Goal: Use online tool/utility: Utilize a website feature to perform a specific function

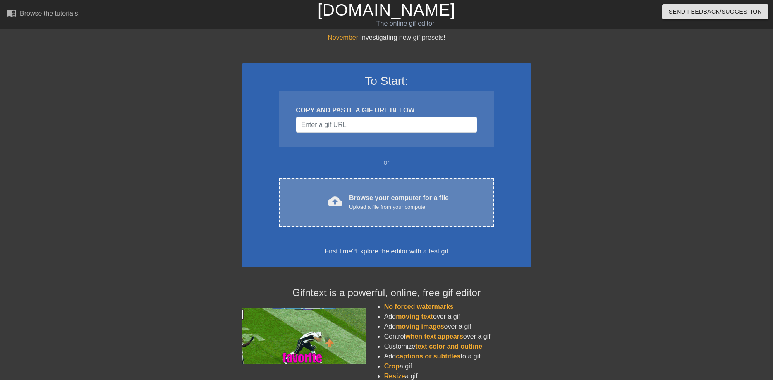
click at [377, 201] on div "Browse your computer for a file Upload a file from your computer" at bounding box center [399, 202] width 100 height 18
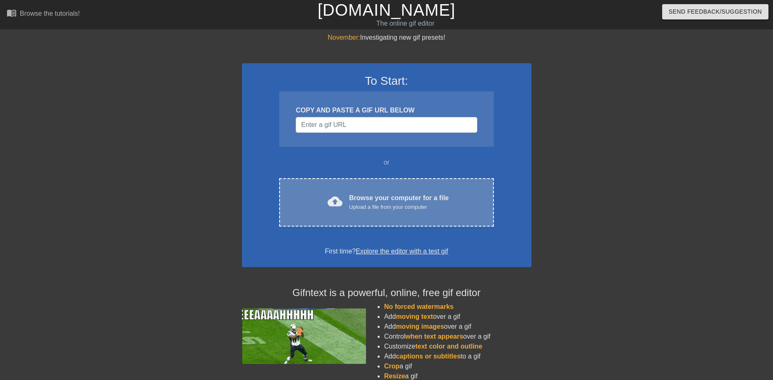
click at [386, 203] on div "Browse your computer for a file Upload a file from your computer" at bounding box center [399, 202] width 100 height 18
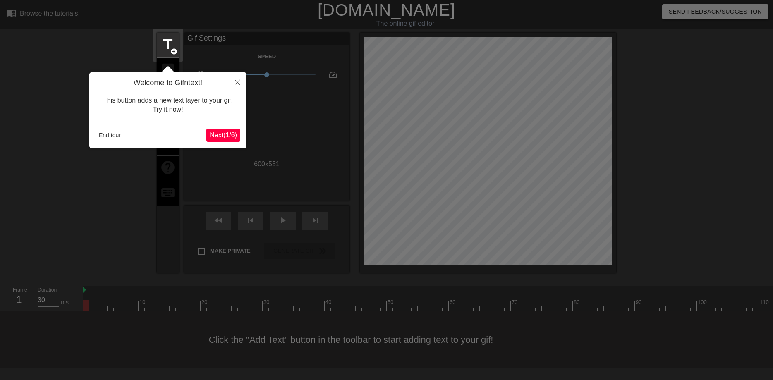
click at [229, 137] on span "Next ( 1 / 6 )" at bounding box center [223, 134] width 27 height 7
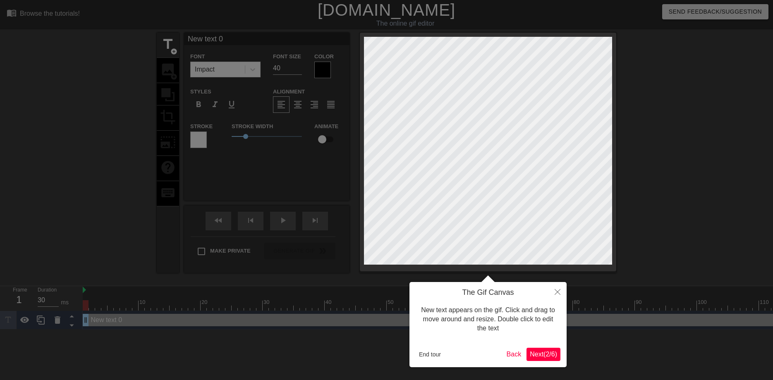
click at [540, 356] on span "Next ( 2 / 6 )" at bounding box center [543, 354] width 27 height 7
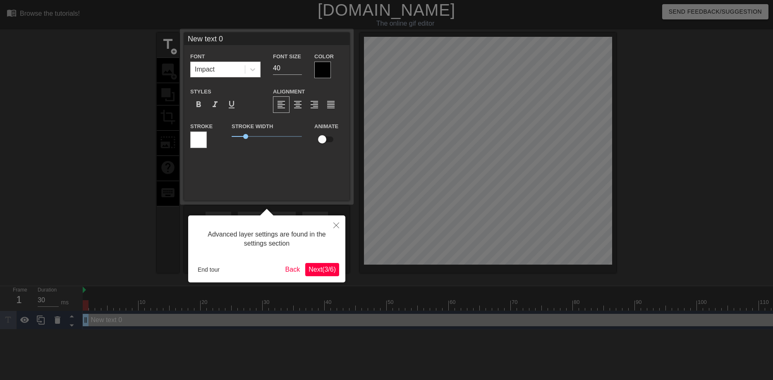
click at [324, 269] on span "Next ( 3 / 6 )" at bounding box center [321, 269] width 27 height 7
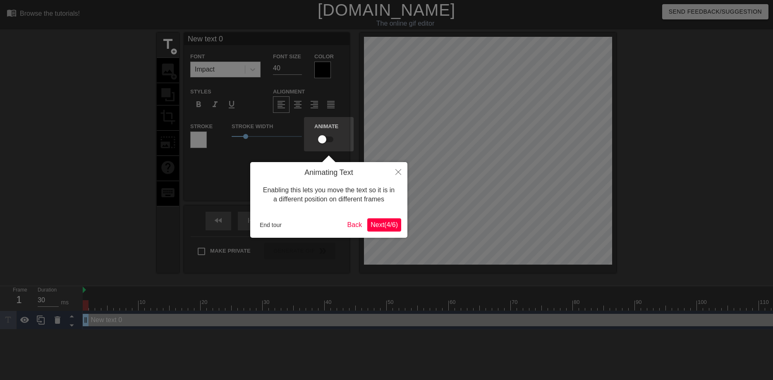
click at [389, 223] on span "Next ( 4 / 6 )" at bounding box center [383, 224] width 27 height 7
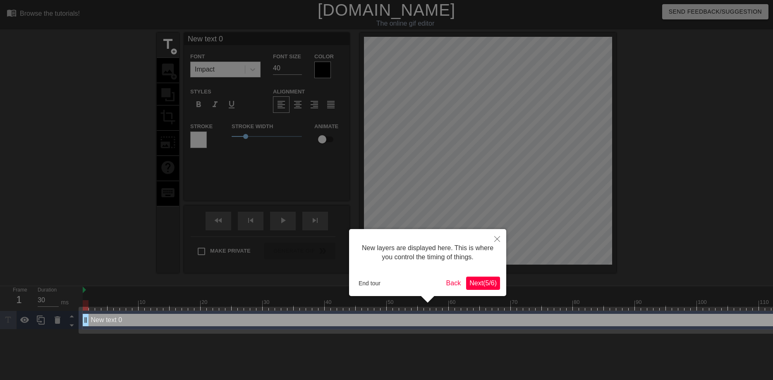
click at [484, 281] on span "Next ( 5 / 6 )" at bounding box center [482, 283] width 27 height 7
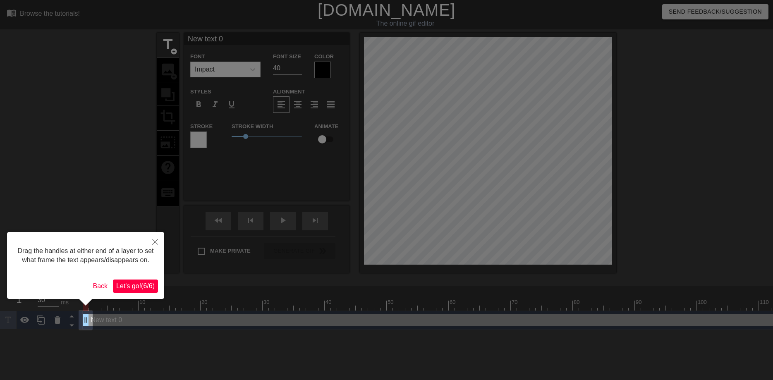
click at [140, 287] on span "Let's go! ( 6 / 6 )" at bounding box center [135, 285] width 38 height 7
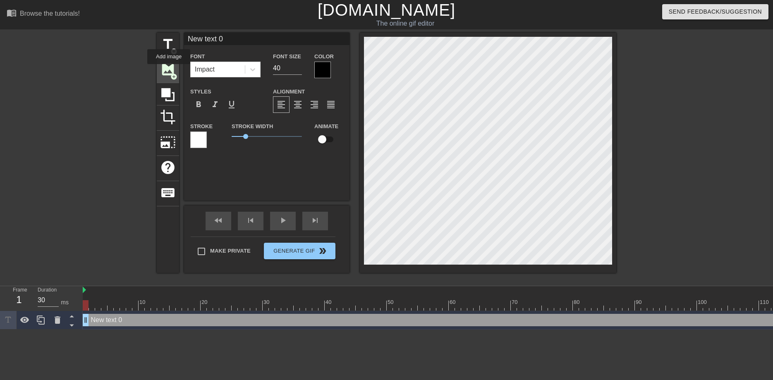
click at [168, 69] on span "image" at bounding box center [168, 70] width 16 height 16
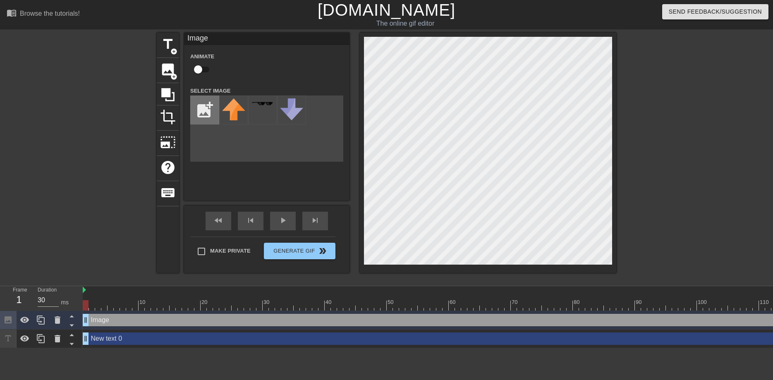
click at [204, 112] on input "file" at bounding box center [205, 110] width 28 height 28
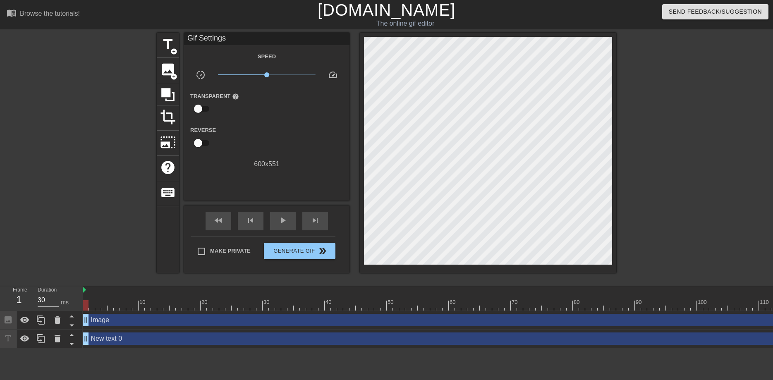
click at [597, 26] on div "Send Feedback/Suggestion" at bounding box center [648, 14] width 262 height 29
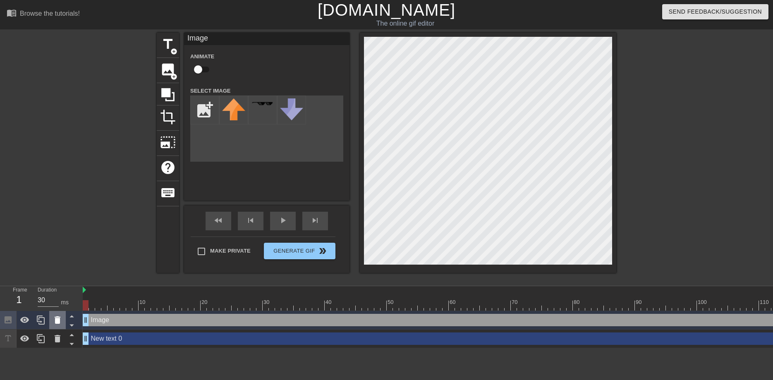
click at [58, 320] on icon at bounding box center [58, 319] width 6 height 7
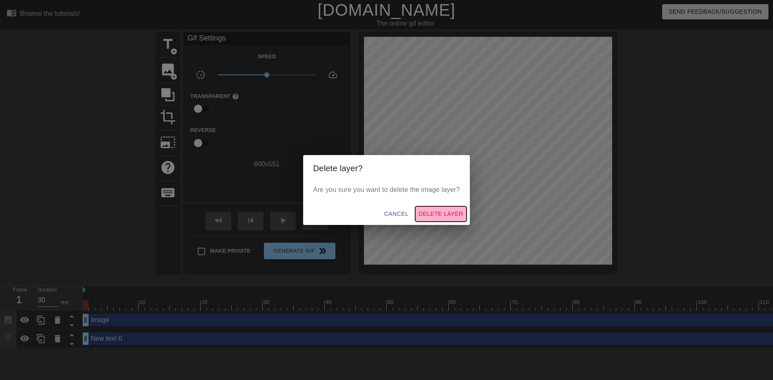
click at [435, 213] on span "Delete Layer" at bounding box center [440, 214] width 45 height 10
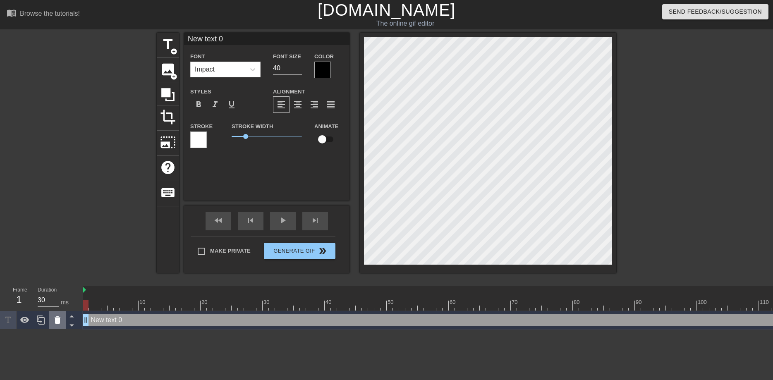
click at [53, 322] on div at bounding box center [57, 320] width 17 height 18
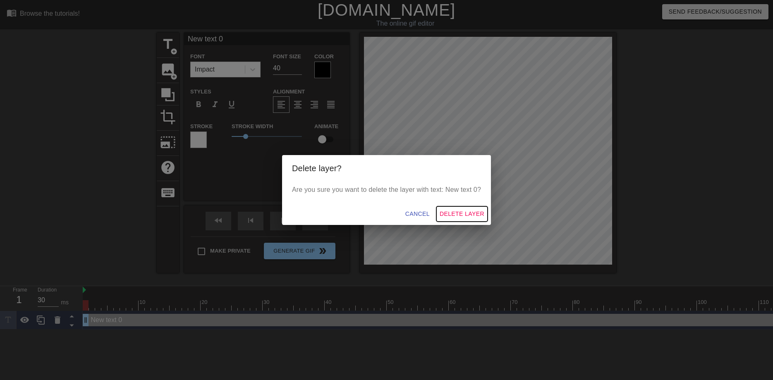
click at [466, 210] on span "Delete Layer" at bounding box center [462, 214] width 45 height 10
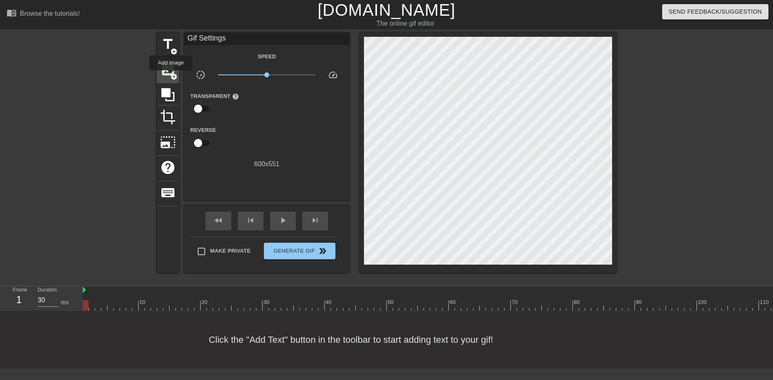
click at [171, 76] on span "add_circle" at bounding box center [173, 76] width 7 height 7
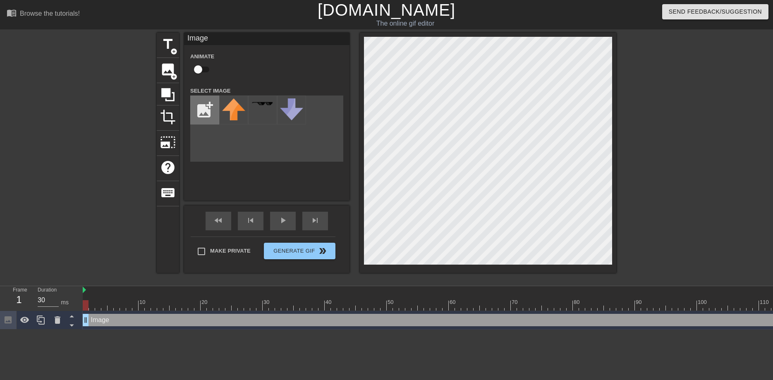
click at [209, 109] on input "file" at bounding box center [205, 110] width 28 height 28
click at [236, 114] on img at bounding box center [233, 109] width 23 height 23
click at [237, 115] on img at bounding box center [233, 109] width 23 height 23
click at [202, 113] on input "file" at bounding box center [205, 110] width 28 height 28
type input "C:\fakepath\momocolor2.png"
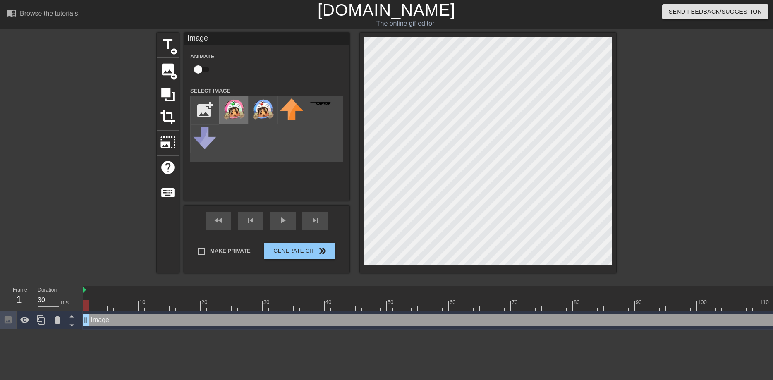
click at [242, 113] on img at bounding box center [233, 109] width 23 height 23
click at [270, 112] on img at bounding box center [262, 109] width 23 height 23
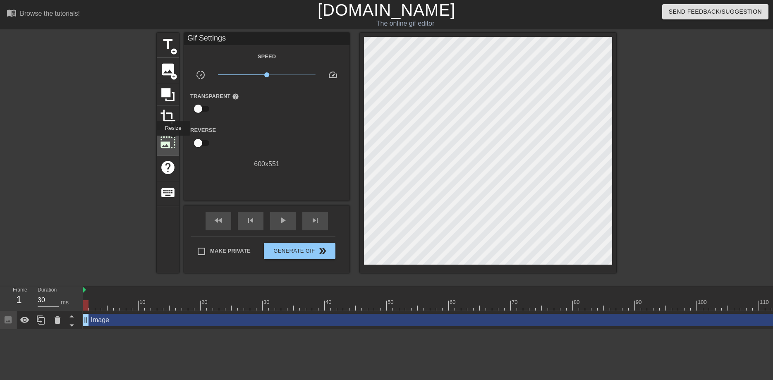
click at [172, 141] on span "photo_size_select_large" at bounding box center [168, 142] width 16 height 16
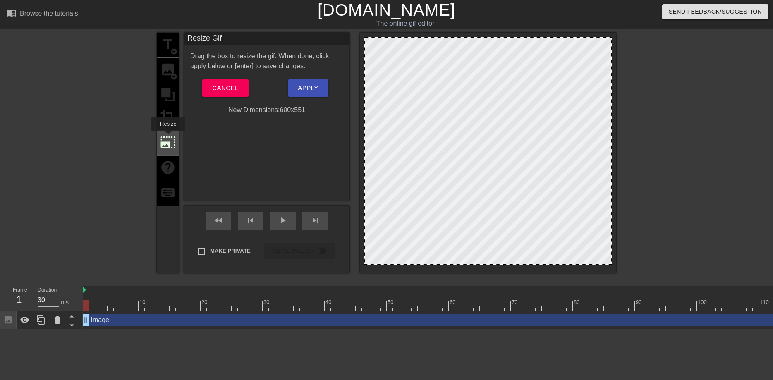
click at [167, 138] on span "photo_size_select_large" at bounding box center [168, 142] width 16 height 16
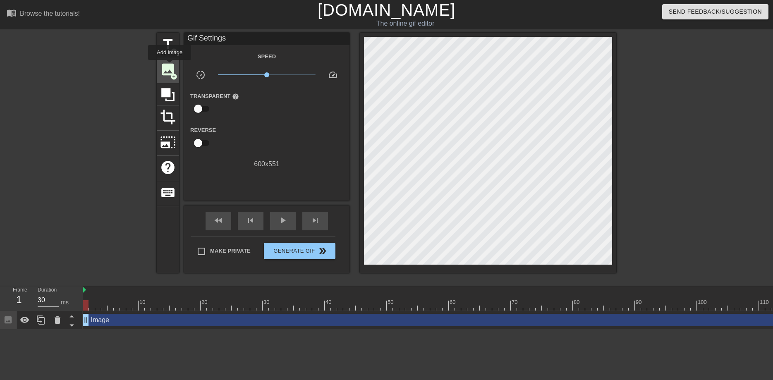
click at [170, 67] on span "image" at bounding box center [168, 70] width 16 height 16
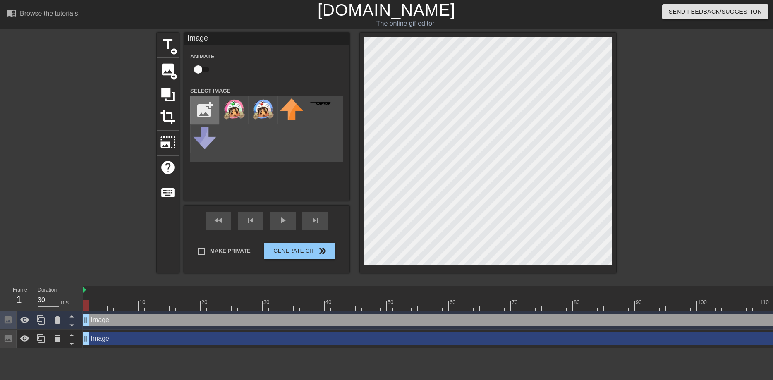
click at [201, 111] on input "file" at bounding box center [205, 110] width 28 height 28
click at [236, 112] on img at bounding box center [233, 109] width 23 height 23
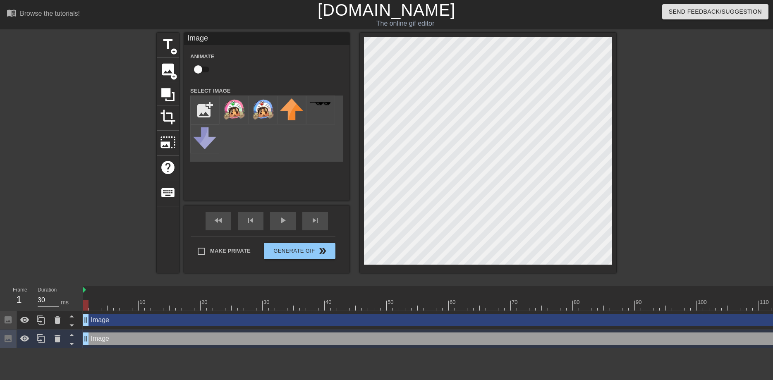
click at [682, 108] on div at bounding box center [688, 157] width 124 height 248
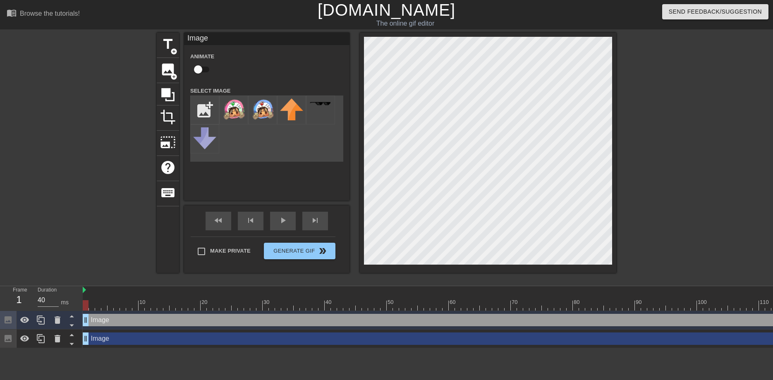
click at [90, 297] on div at bounding box center [92, 299] width 6 height 10
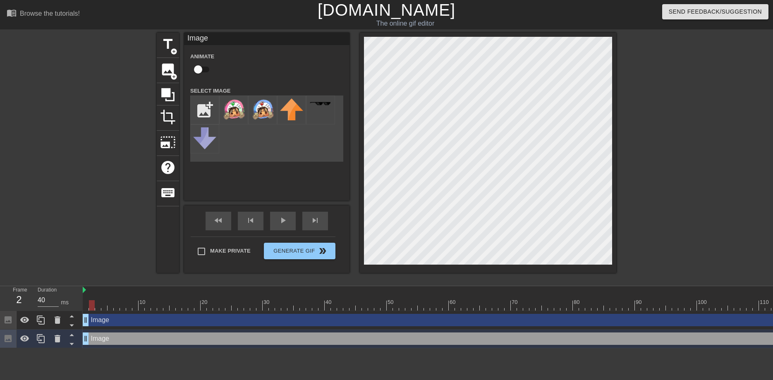
click at [86, 308] on div at bounding box center [86, 305] width 6 height 10
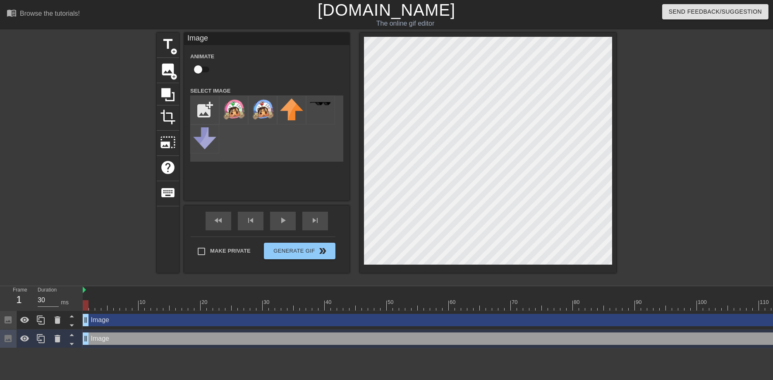
click at [87, 306] on div at bounding box center [86, 305] width 6 height 10
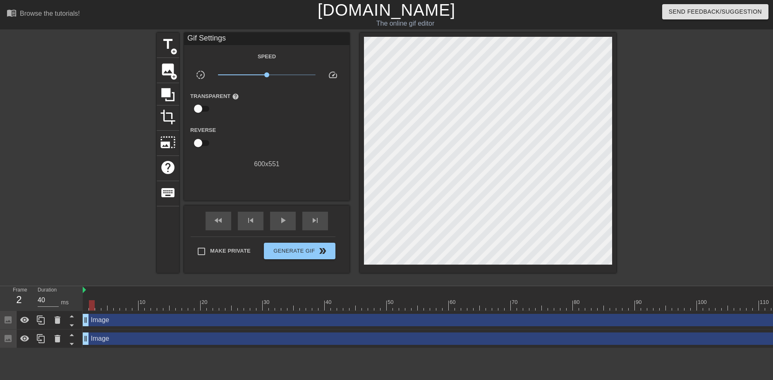
click at [66, 230] on div at bounding box center [85, 157] width 124 height 248
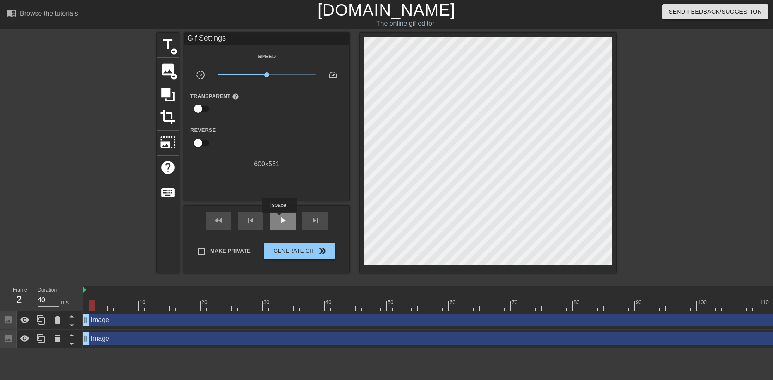
click at [279, 218] on span "play_arrow" at bounding box center [283, 220] width 10 height 10
click at [279, 218] on span "pause" at bounding box center [283, 220] width 10 height 10
click at [222, 222] on span "fast_rewind" at bounding box center [218, 220] width 10 height 10
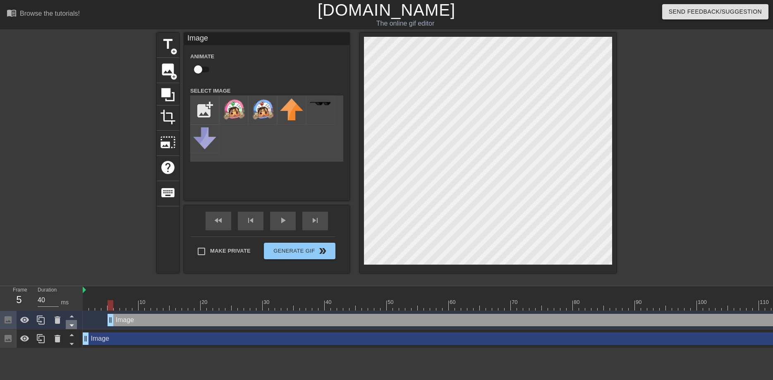
type input "30"
drag, startPoint x: 87, startPoint y: 322, endPoint x: 54, endPoint y: 323, distance: 33.1
click at [54, 323] on div "Frame 1 Duration 30 ms 10 20 30 40 50 60 70 80 90 100 110 120 130 140 150" at bounding box center [386, 317] width 773 height 62
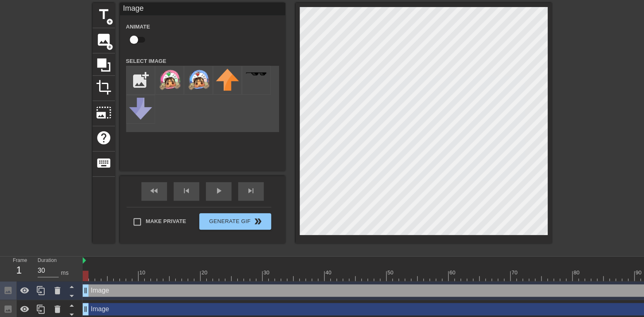
scroll to position [33, 0]
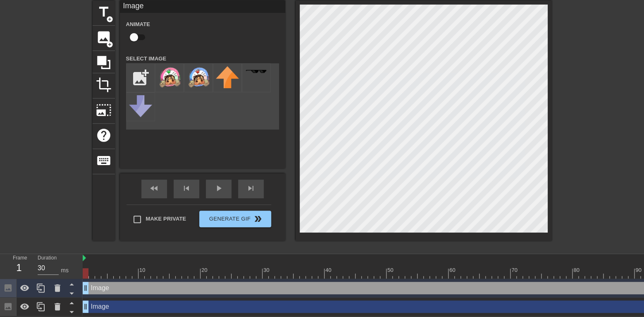
click at [136, 37] on input "checkbox" at bounding box center [133, 37] width 47 height 16
checkbox input "true"
type input "40"
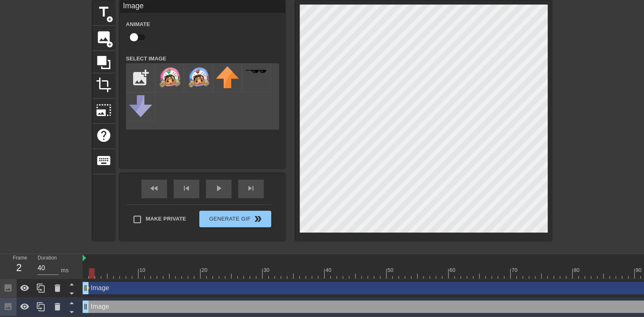
checkbox input "true"
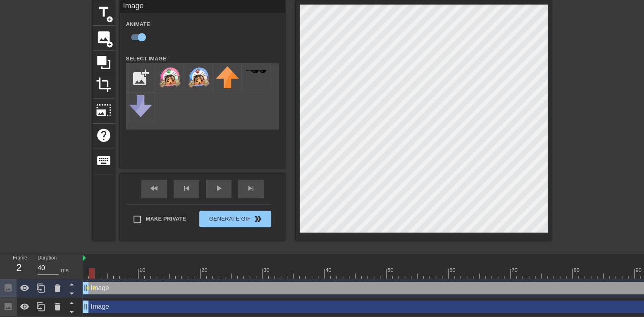
type input "30"
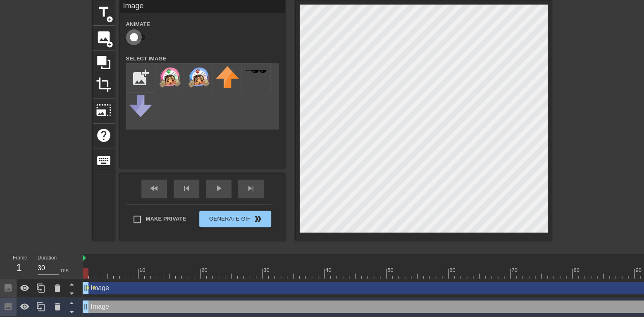
click at [140, 34] on input "checkbox" at bounding box center [133, 37] width 47 height 16
checkbox input "true"
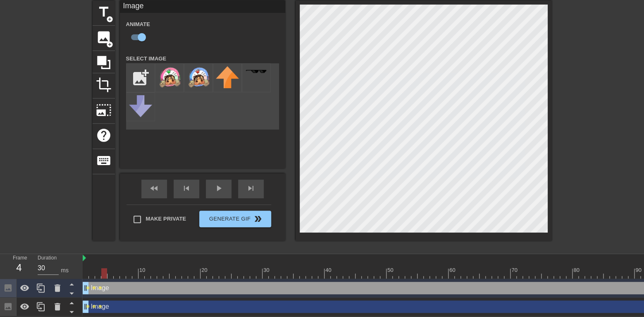
click at [358, 245] on div "title add_circle image add_circle crop photo_size_select_large help keyboard Im…" at bounding box center [322, 124] width 459 height 248
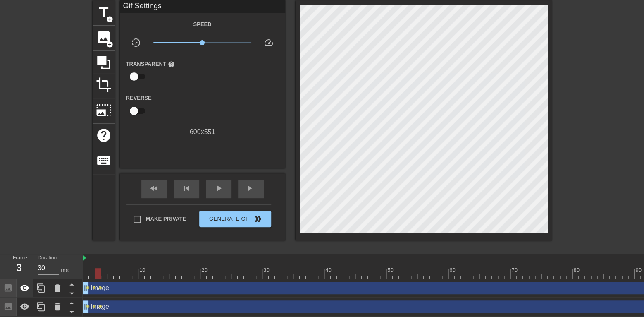
click at [30, 287] on div at bounding box center [25, 288] width 17 height 18
click at [27, 307] on icon at bounding box center [24, 306] width 9 height 6
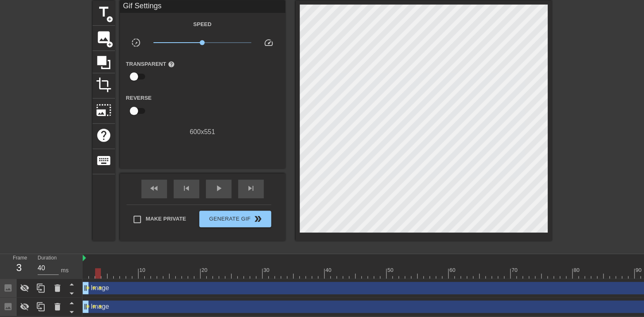
click at [24, 287] on icon at bounding box center [25, 288] width 10 height 10
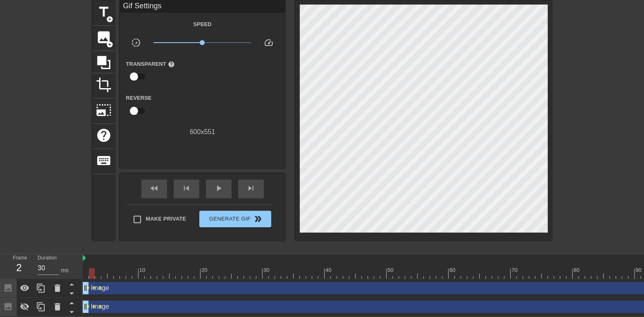
click at [29, 285] on icon at bounding box center [25, 288] width 10 height 10
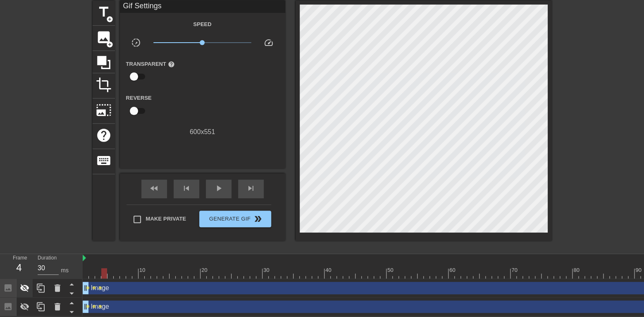
click at [24, 287] on icon at bounding box center [24, 288] width 9 height 8
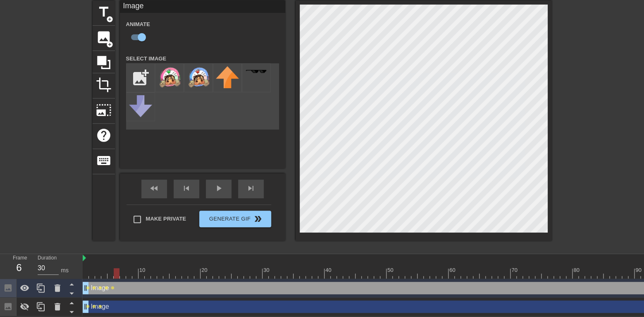
click at [28, 289] on icon at bounding box center [24, 287] width 9 height 6
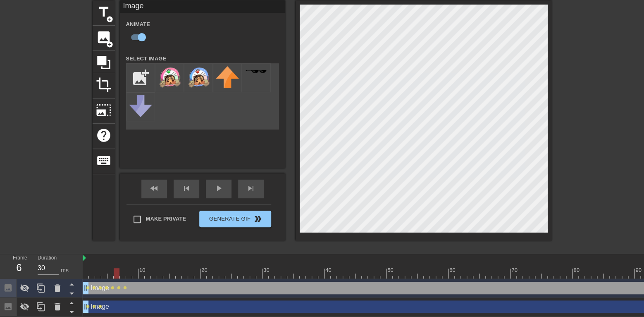
click at [25, 288] on icon at bounding box center [25, 288] width 10 height 10
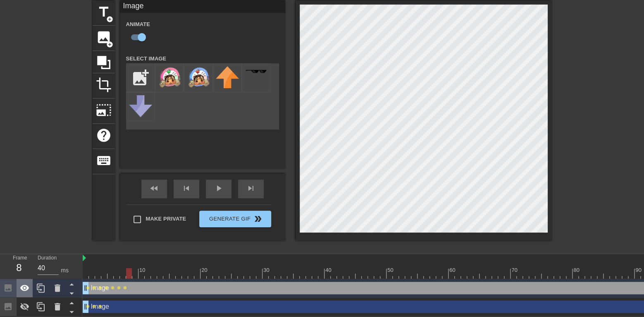
click at [30, 287] on div at bounding box center [25, 288] width 17 height 18
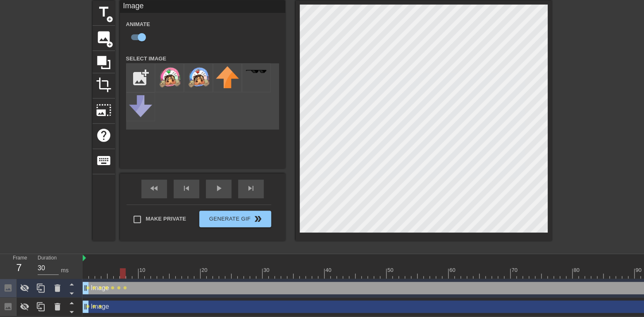
click at [20, 284] on icon at bounding box center [25, 288] width 10 height 10
click at [26, 290] on icon at bounding box center [24, 287] width 9 height 6
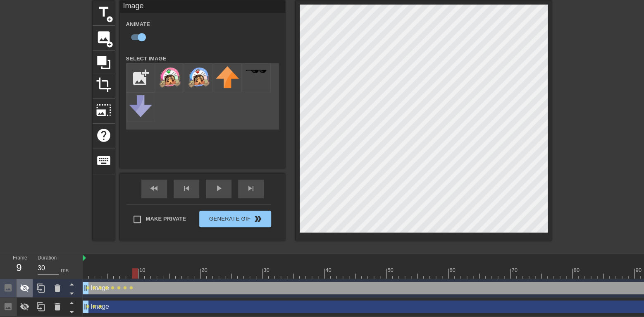
click at [23, 292] on icon at bounding box center [25, 288] width 10 height 10
click at [28, 287] on icon at bounding box center [24, 287] width 9 height 6
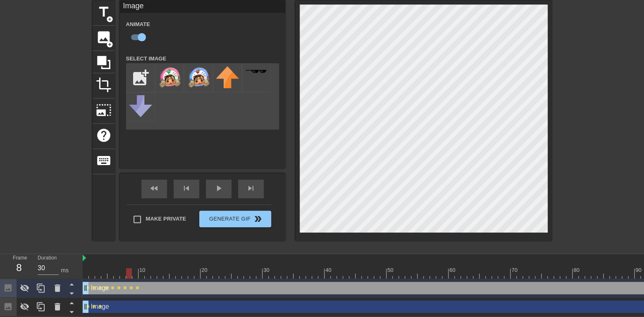
click at [19, 289] on div at bounding box center [25, 288] width 17 height 18
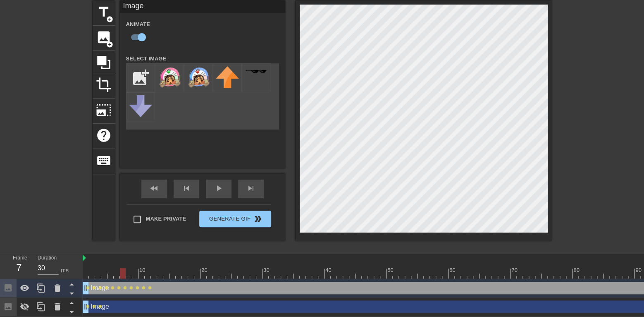
click at [131, 266] on div at bounding box center [129, 267] width 6 height 10
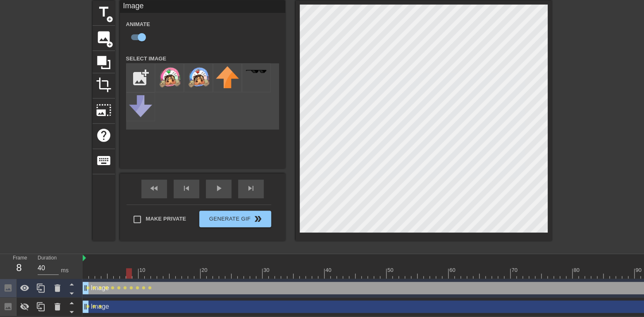
click at [21, 289] on icon at bounding box center [24, 287] width 9 height 6
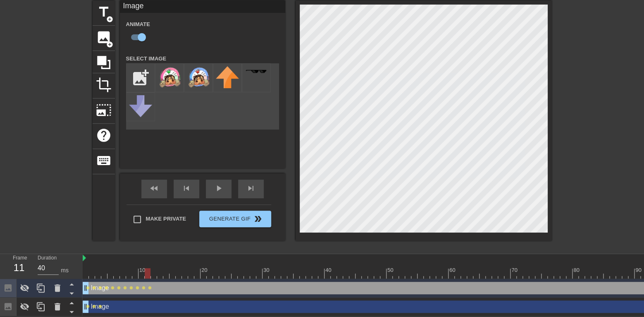
click at [25, 289] on icon at bounding box center [25, 288] width 10 height 10
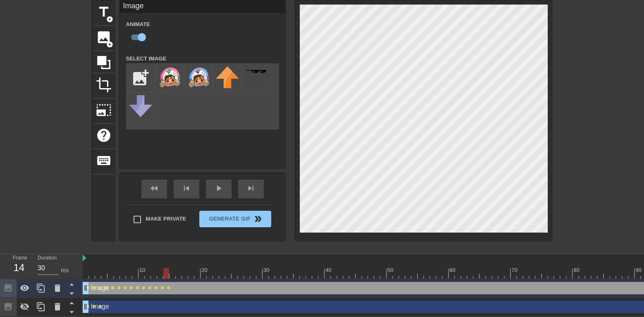
drag, startPoint x: 173, startPoint y: 276, endPoint x: 179, endPoint y: 271, distance: 7.7
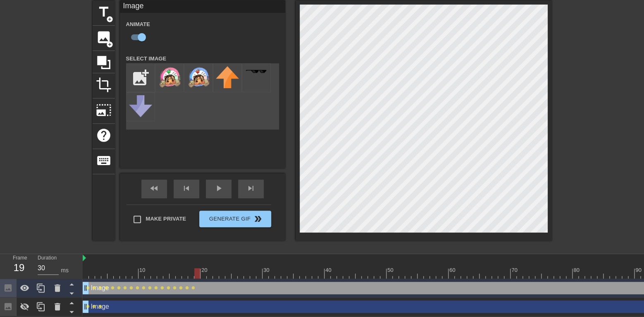
drag, startPoint x: 224, startPoint y: 274, endPoint x: 229, endPoint y: 263, distance: 11.5
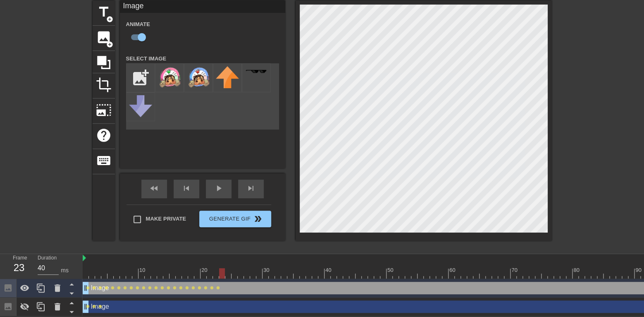
click at [26, 287] on icon at bounding box center [25, 288] width 10 height 10
click at [24, 287] on icon at bounding box center [24, 288] width 9 height 8
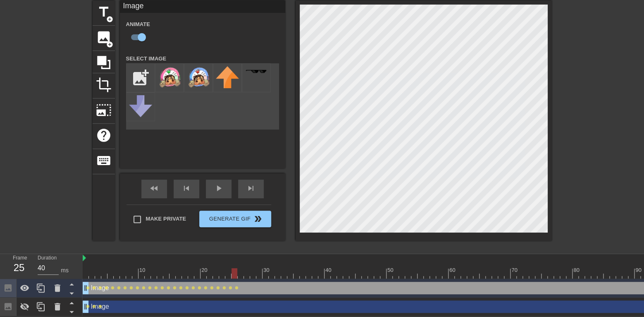
click at [29, 288] on icon at bounding box center [25, 288] width 10 height 10
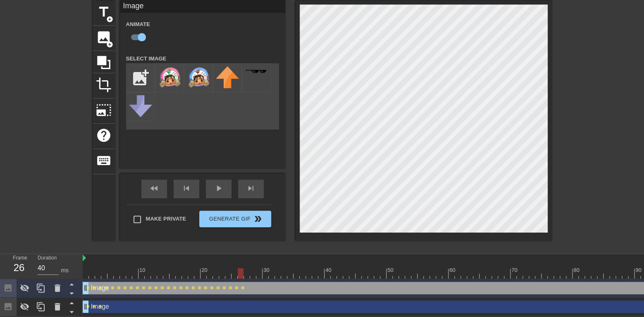
click at [30, 288] on div at bounding box center [25, 288] width 17 height 18
click at [26, 288] on icon at bounding box center [24, 287] width 9 height 6
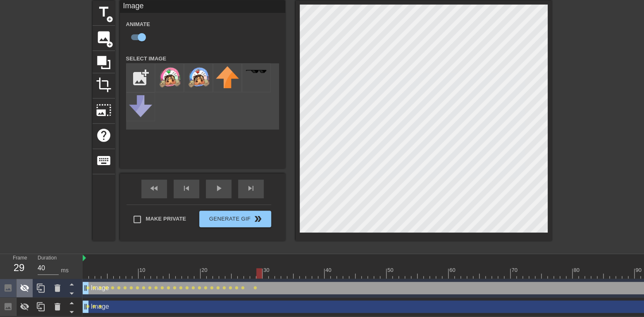
click at [26, 288] on icon at bounding box center [25, 288] width 10 height 10
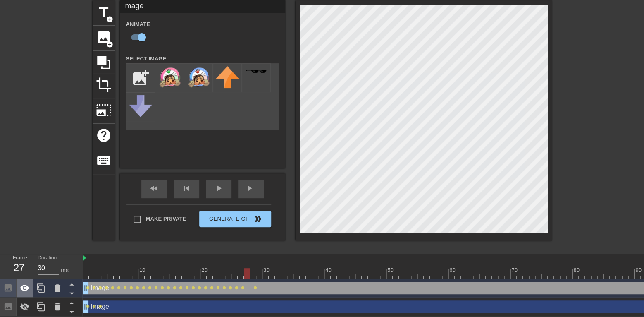
click at [28, 286] on icon at bounding box center [24, 287] width 9 height 6
click at [26, 286] on icon at bounding box center [24, 288] width 9 height 8
click at [24, 294] on div at bounding box center [25, 288] width 17 height 18
click at [24, 293] on div at bounding box center [25, 288] width 17 height 18
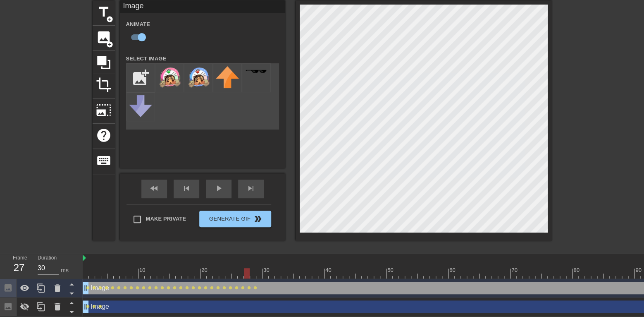
click at [29, 288] on icon at bounding box center [25, 288] width 10 height 10
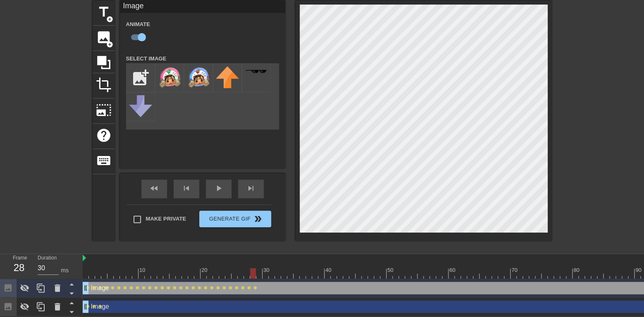
click at [29, 287] on icon at bounding box center [25, 288] width 10 height 10
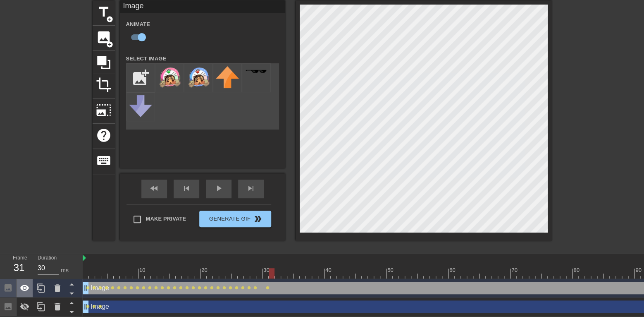
click at [25, 283] on icon at bounding box center [25, 288] width 10 height 10
click at [25, 284] on icon at bounding box center [25, 288] width 10 height 10
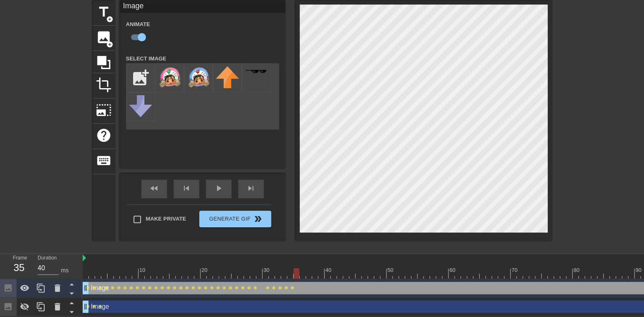
click at [88, 276] on div at bounding box center [86, 273] width 6 height 10
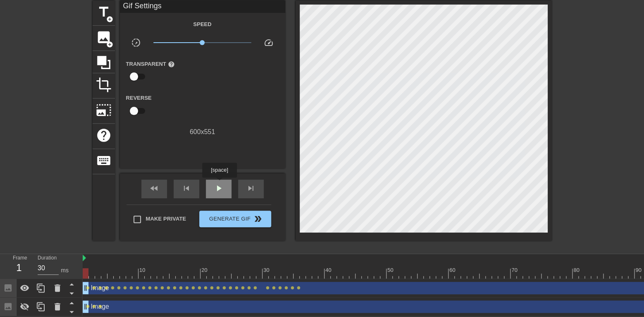
click at [219, 183] on span "play_arrow" at bounding box center [219, 188] width 10 height 10
click at [217, 185] on span "pause" at bounding box center [219, 188] width 10 height 10
click at [163, 191] on div "fast_rewind" at bounding box center [154, 188] width 26 height 19
click at [214, 187] on span "play_arrow" at bounding box center [219, 188] width 10 height 10
click at [215, 186] on span "pause" at bounding box center [219, 188] width 10 height 10
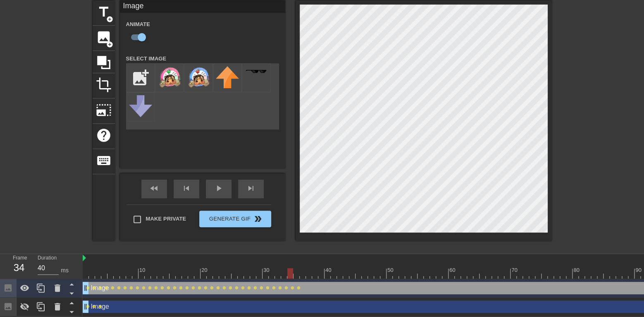
click at [26, 286] on icon at bounding box center [25, 288] width 10 height 10
click at [26, 286] on icon at bounding box center [24, 288] width 9 height 8
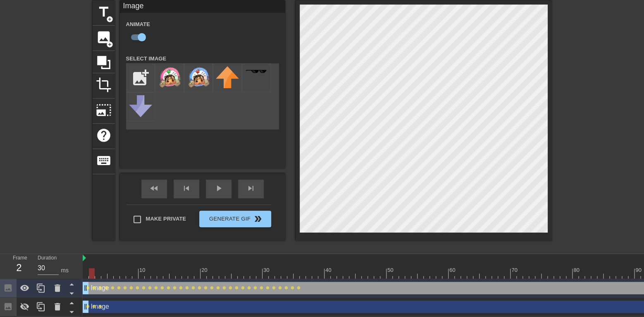
click at [222, 186] on span "play_arrow" at bounding box center [219, 188] width 10 height 10
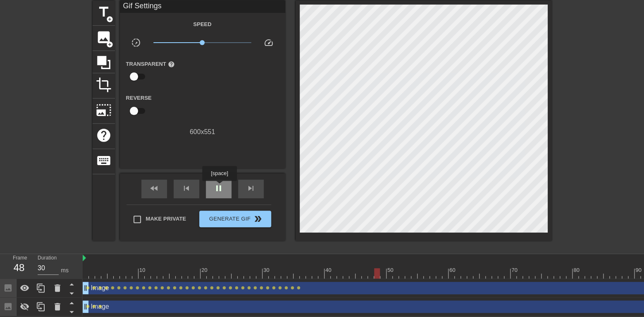
click at [219, 186] on span "pause" at bounding box center [219, 188] width 10 height 10
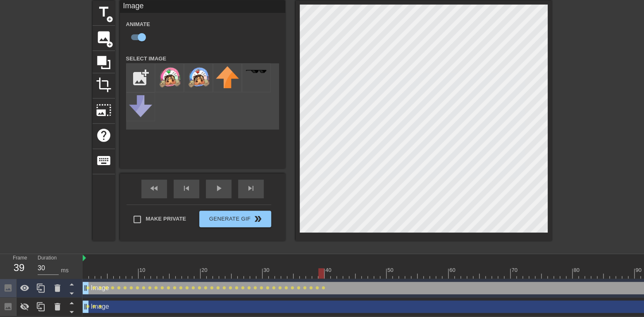
click at [22, 287] on icon at bounding box center [24, 287] width 9 height 6
click at [22, 287] on icon at bounding box center [24, 288] width 9 height 8
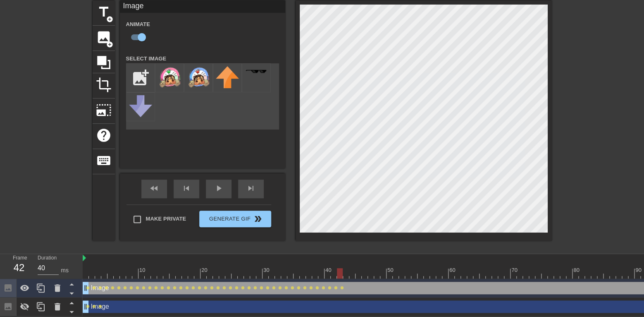
click at [22, 288] on icon at bounding box center [25, 288] width 10 height 10
click at [23, 289] on icon at bounding box center [25, 288] width 10 height 10
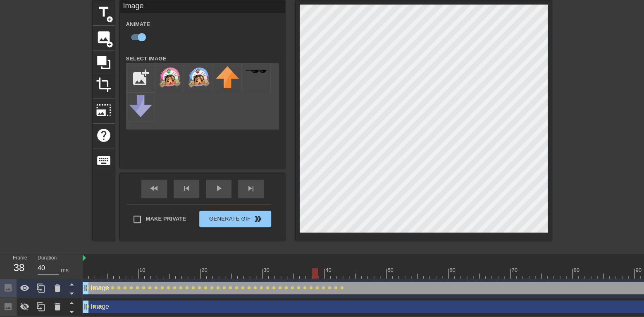
click at [21, 286] on icon at bounding box center [24, 287] width 9 height 6
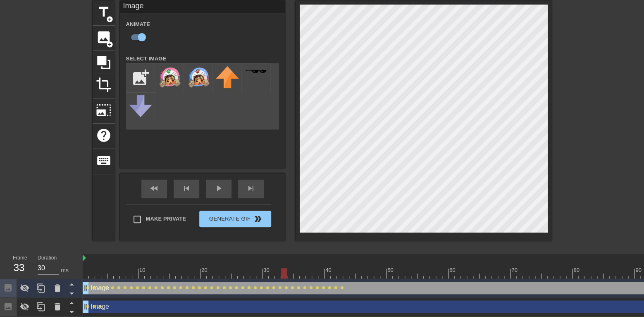
click at [30, 287] on div at bounding box center [25, 288] width 17 height 18
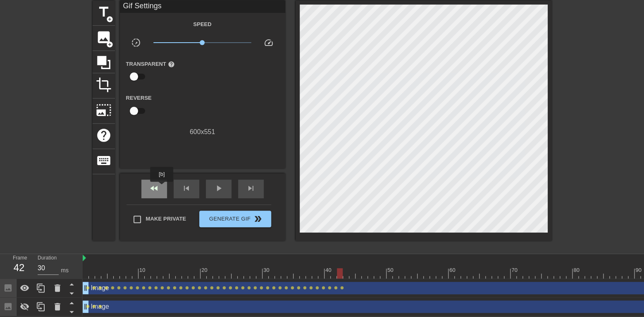
click at [162, 187] on div "fast_rewind" at bounding box center [154, 188] width 26 height 19
click at [212, 188] on div "play_arrow" at bounding box center [219, 188] width 26 height 19
click at [216, 191] on span "pause" at bounding box center [219, 188] width 10 height 10
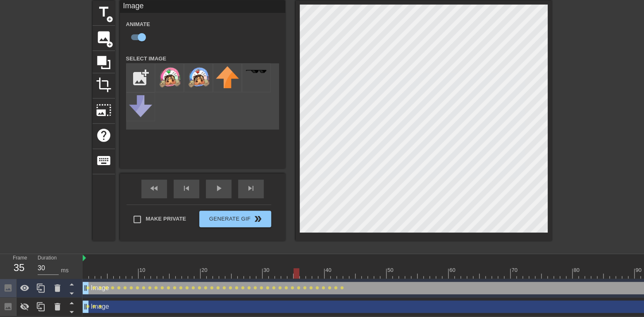
click at [148, 191] on div "fast_rewind" at bounding box center [154, 188] width 26 height 19
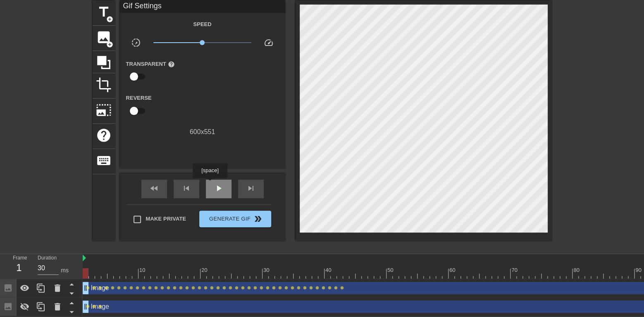
click at [215, 184] on span "play_arrow" at bounding box center [219, 188] width 10 height 10
click at [212, 190] on div "pause" at bounding box center [219, 188] width 26 height 19
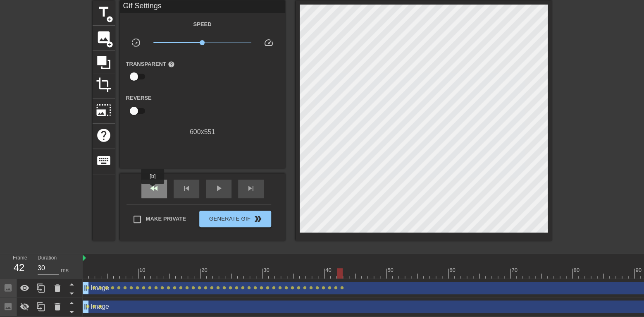
drag, startPoint x: 153, startPoint y: 189, endPoint x: 161, endPoint y: 190, distance: 7.9
click at [153, 189] on span "fast_rewind" at bounding box center [154, 188] width 10 height 10
click at [208, 193] on div "play_arrow" at bounding box center [219, 188] width 26 height 19
click at [213, 195] on div "pause" at bounding box center [219, 188] width 26 height 19
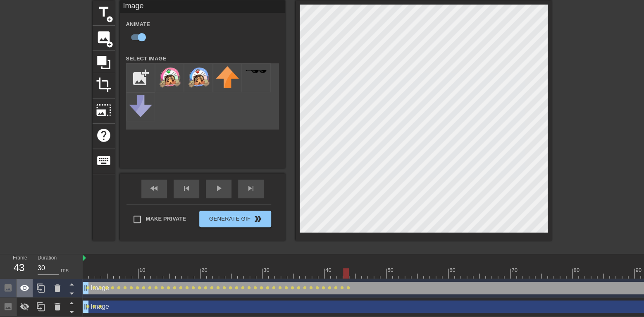
click at [22, 288] on icon at bounding box center [24, 287] width 9 height 6
click at [22, 288] on icon at bounding box center [24, 288] width 9 height 8
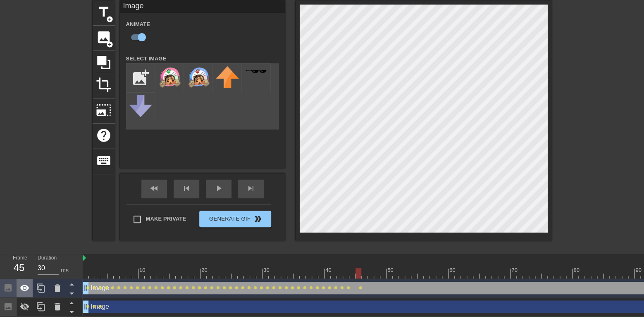
click at [26, 286] on icon at bounding box center [25, 288] width 10 height 10
click at [25, 287] on icon at bounding box center [25, 288] width 10 height 10
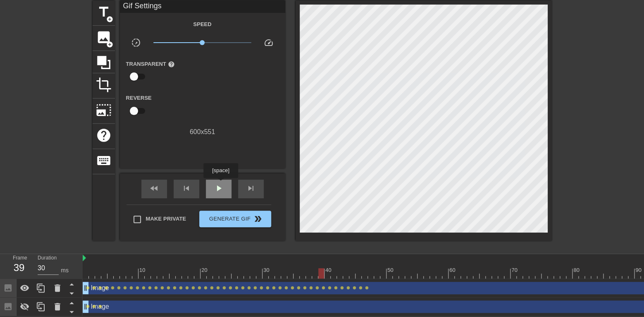
click at [220, 184] on span "play_arrow" at bounding box center [219, 188] width 10 height 10
click at [219, 186] on span "pause" at bounding box center [219, 188] width 10 height 10
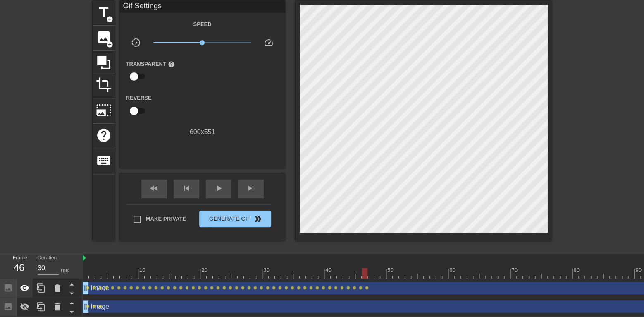
click at [29, 289] on icon at bounding box center [25, 288] width 10 height 10
click at [29, 287] on icon at bounding box center [25, 288] width 10 height 10
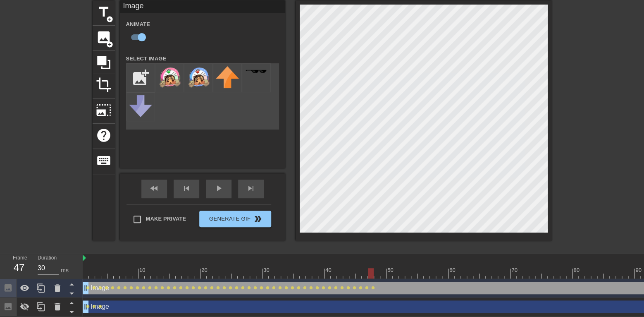
click at [26, 287] on icon at bounding box center [24, 287] width 9 height 6
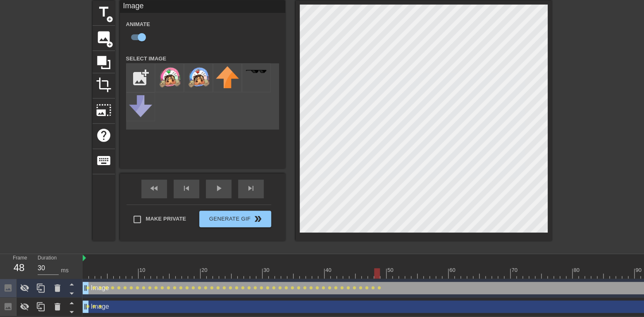
click at [21, 287] on icon at bounding box center [24, 288] width 9 height 8
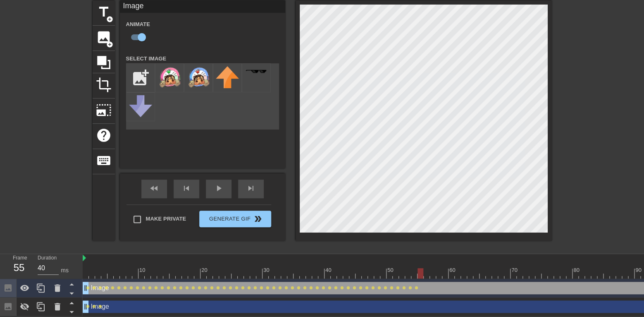
click at [428, 274] on div at bounding box center [427, 273] width 6 height 10
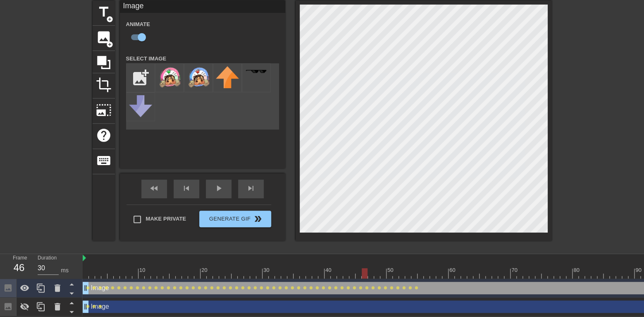
click at [159, 186] on div "fast_rewind" at bounding box center [154, 188] width 26 height 19
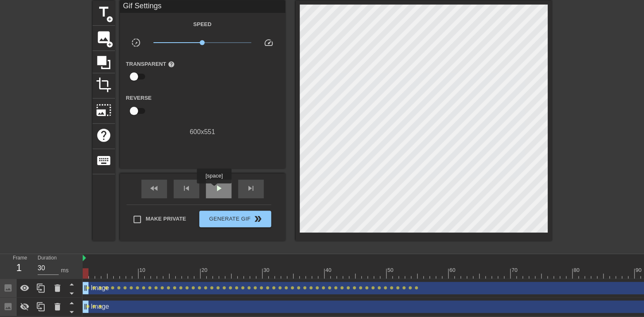
click at [214, 189] on span "play_arrow" at bounding box center [219, 188] width 10 height 10
click at [214, 183] on div "pause" at bounding box center [219, 188] width 26 height 19
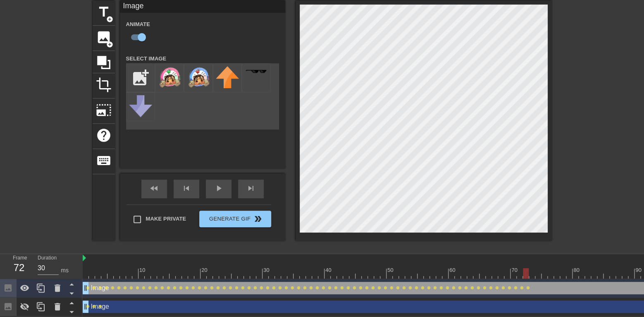
drag, startPoint x: 154, startPoint y: 185, endPoint x: 206, endPoint y: 182, distance: 51.8
click at [155, 185] on span "fast_rewind" at bounding box center [154, 188] width 10 height 10
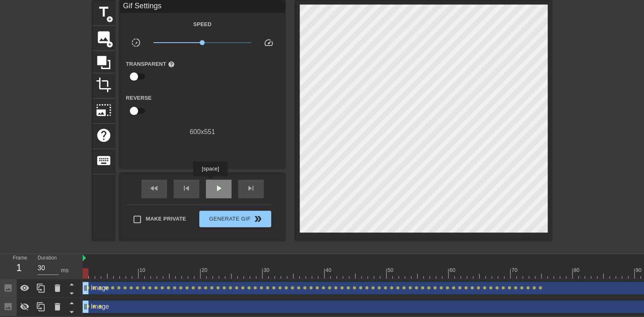
click at [218, 194] on div "play_arrow" at bounding box center [219, 188] width 26 height 19
click at [216, 186] on span "pause" at bounding box center [219, 188] width 10 height 10
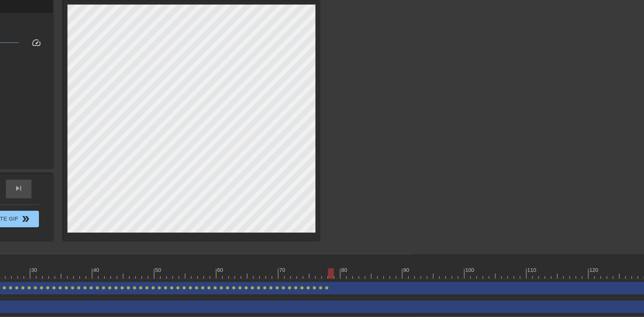
scroll to position [33, 231]
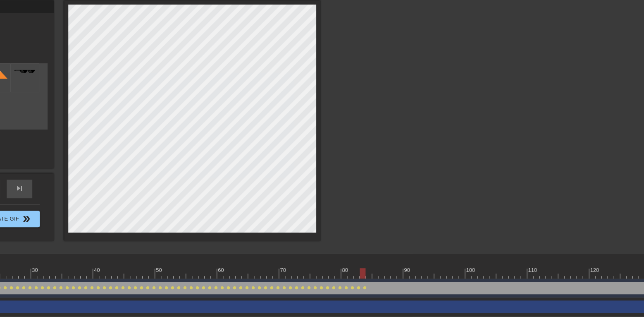
click at [366, 275] on div at bounding box center [363, 273] width 6 height 10
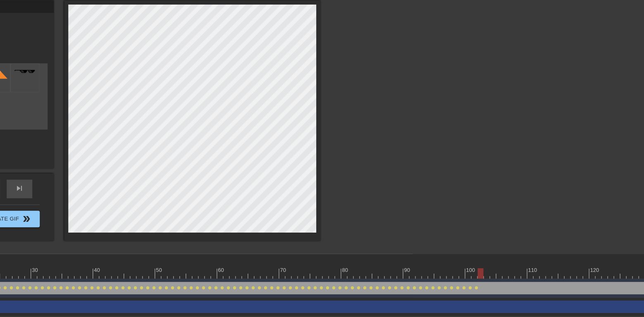
drag, startPoint x: 480, startPoint y: 274, endPoint x: 478, endPoint y: 270, distance: 4.5
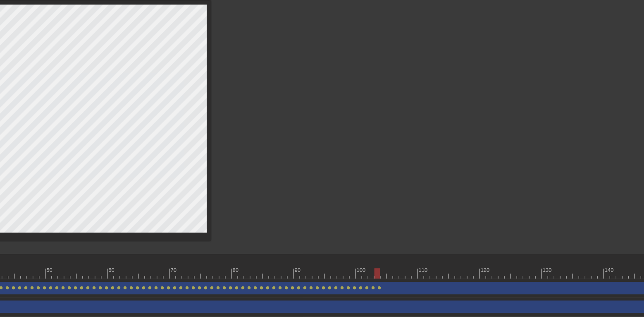
scroll to position [33, 342]
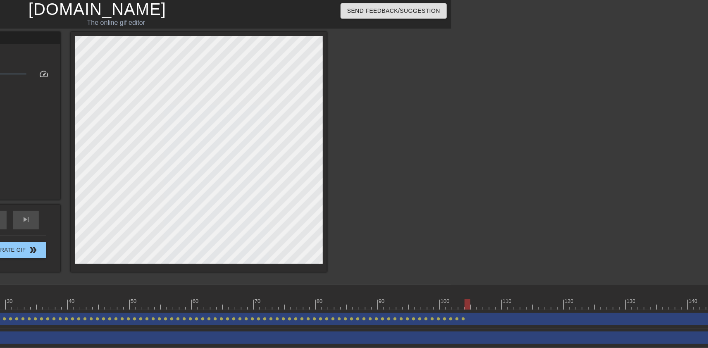
scroll to position [0, 257]
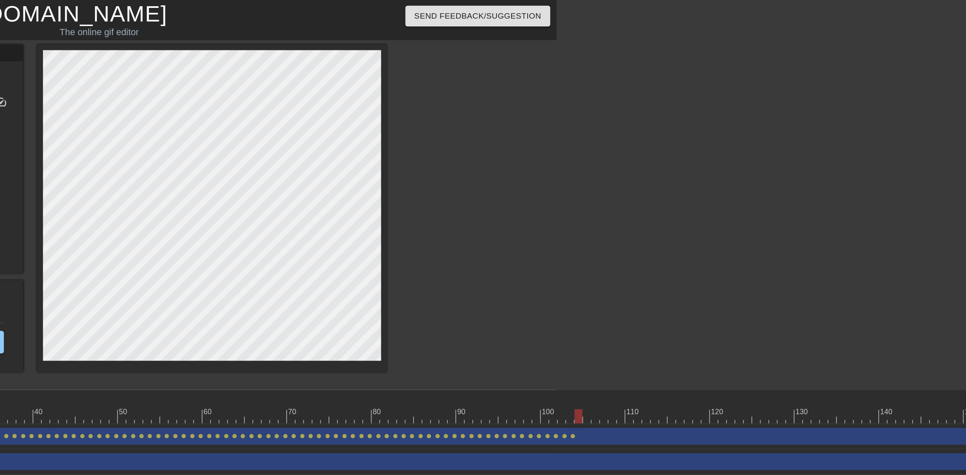
scroll to position [0, 298]
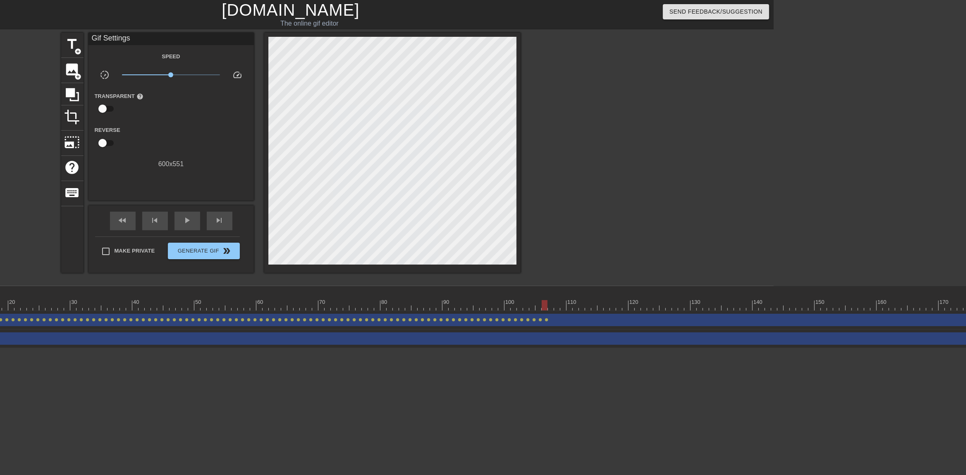
scroll to position [0, 0]
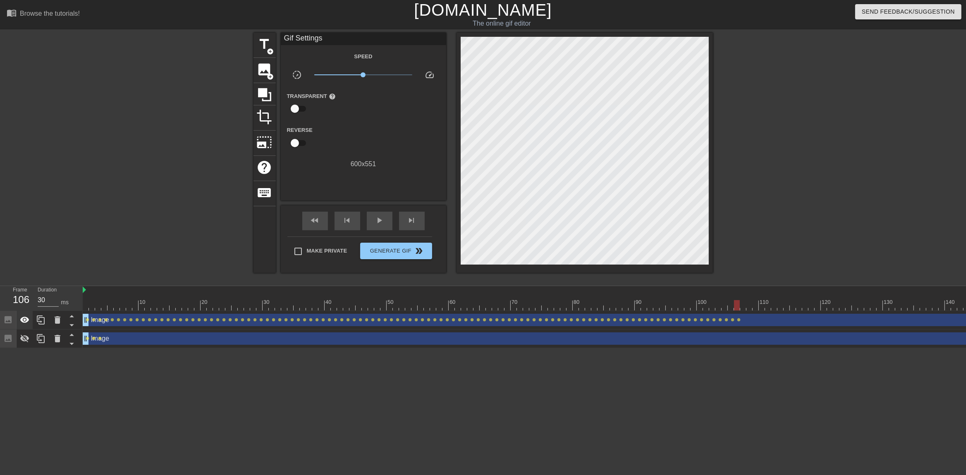
click at [23, 322] on icon at bounding box center [25, 320] width 10 height 10
click at [376, 220] on span "play_arrow" at bounding box center [380, 220] width 10 height 10
click at [375, 220] on span "pause" at bounding box center [380, 220] width 10 height 10
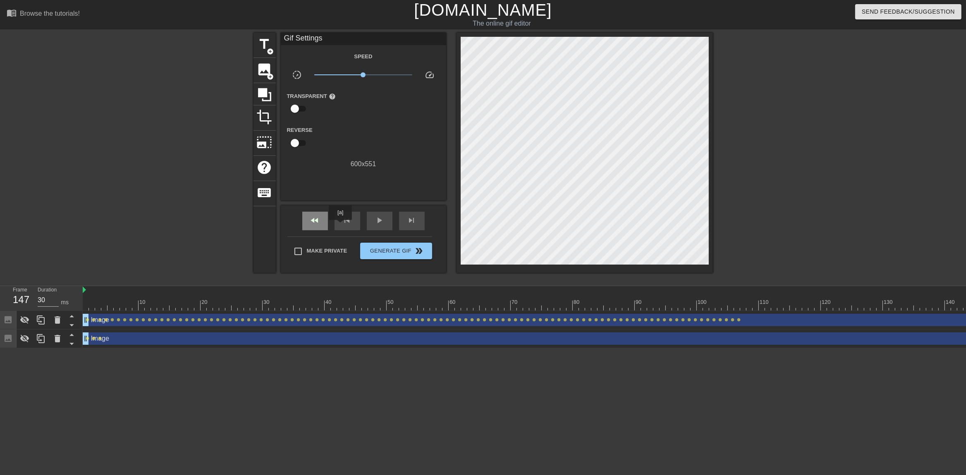
click at [320, 223] on div "fast_rewind" at bounding box center [315, 221] width 26 height 19
drag, startPoint x: 25, startPoint y: 318, endPoint x: 30, endPoint y: 320, distance: 6.1
click at [26, 318] on icon at bounding box center [25, 320] width 10 height 10
click at [378, 220] on span "play_arrow" at bounding box center [380, 220] width 10 height 10
click at [380, 219] on span "pause" at bounding box center [380, 220] width 10 height 10
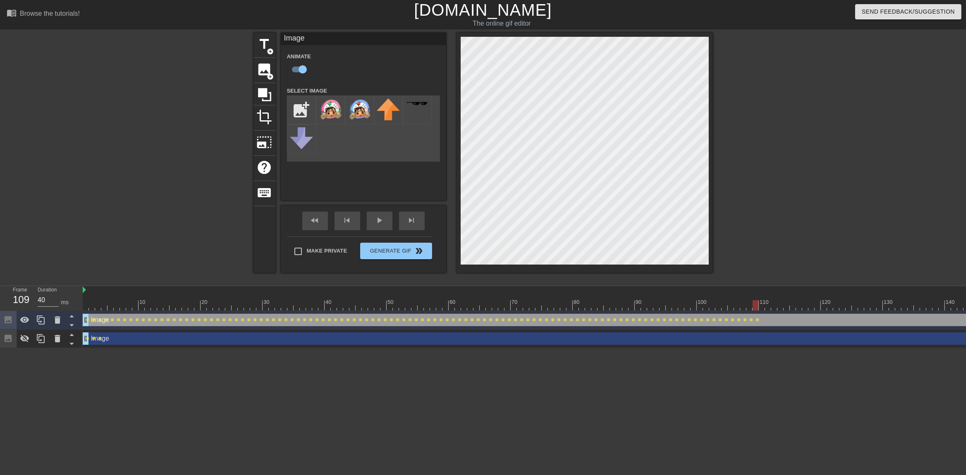
drag, startPoint x: 785, startPoint y: 308, endPoint x: 781, endPoint y: 303, distance: 5.9
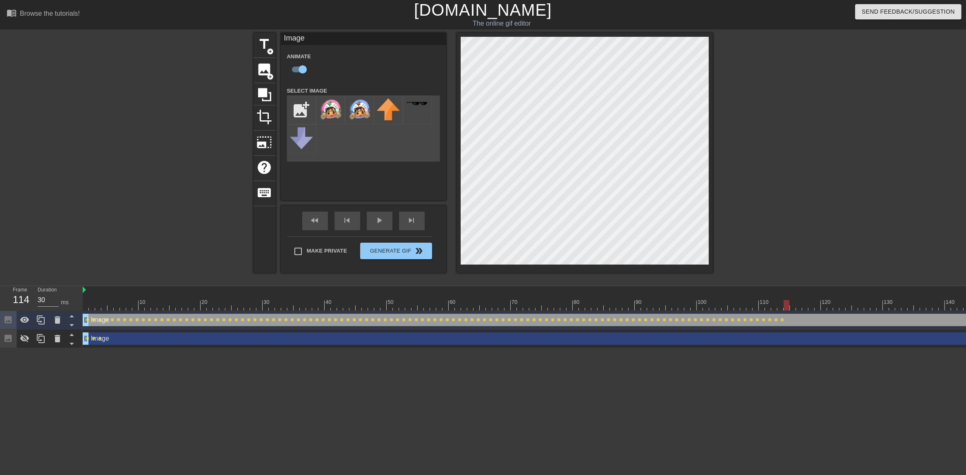
drag, startPoint x: 800, startPoint y: 308, endPoint x: 796, endPoint y: 306, distance: 4.3
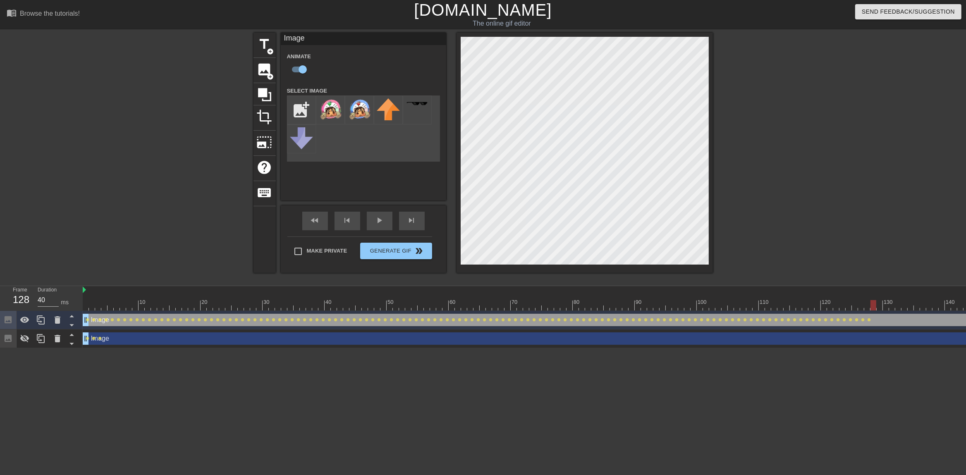
click at [326, 219] on div "fast_rewind" at bounding box center [315, 221] width 26 height 19
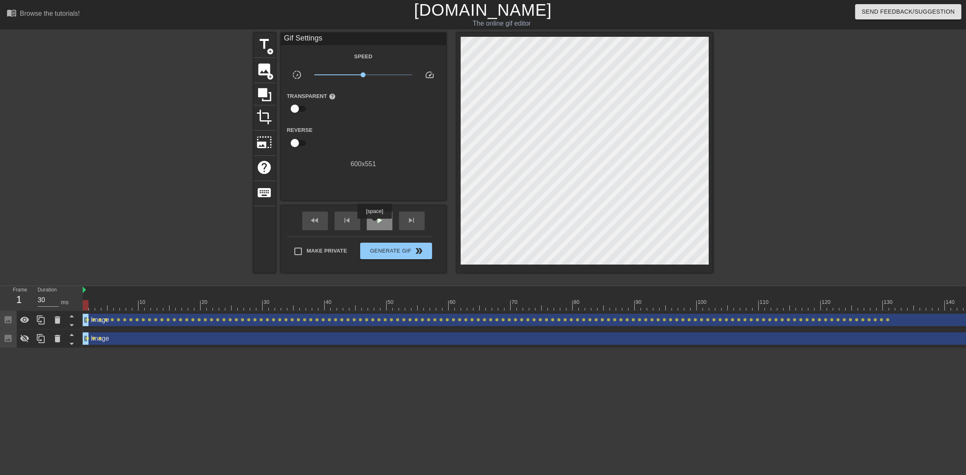
click at [374, 225] on div "play_arrow" at bounding box center [380, 221] width 26 height 19
click at [372, 220] on div "pause" at bounding box center [380, 221] width 26 height 19
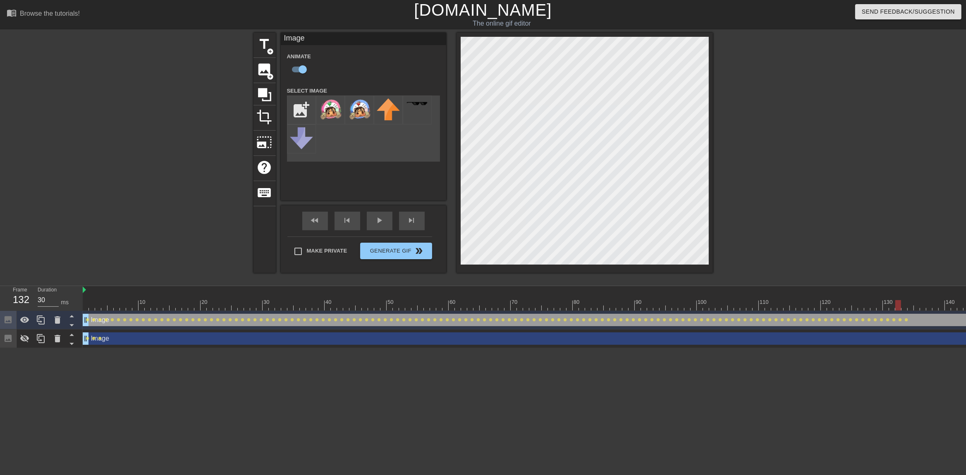
click at [25, 325] on icon at bounding box center [25, 320] width 10 height 10
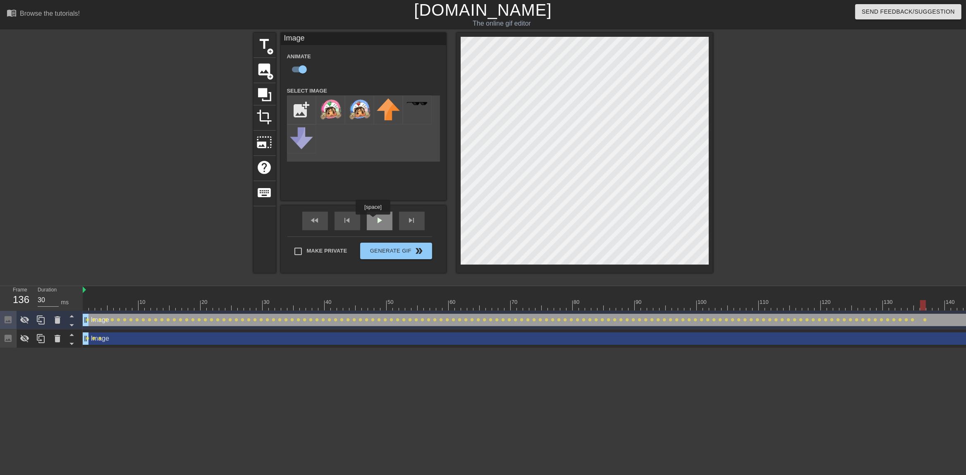
click at [374, 220] on div "play_arrow" at bounding box center [380, 221] width 26 height 19
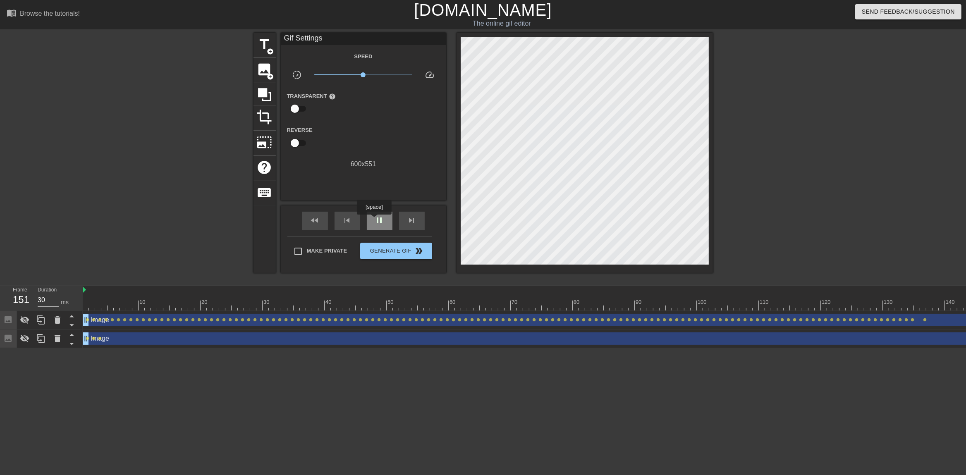
click at [374, 220] on div "pause" at bounding box center [380, 221] width 26 height 19
click at [24, 320] on icon at bounding box center [25, 320] width 10 height 10
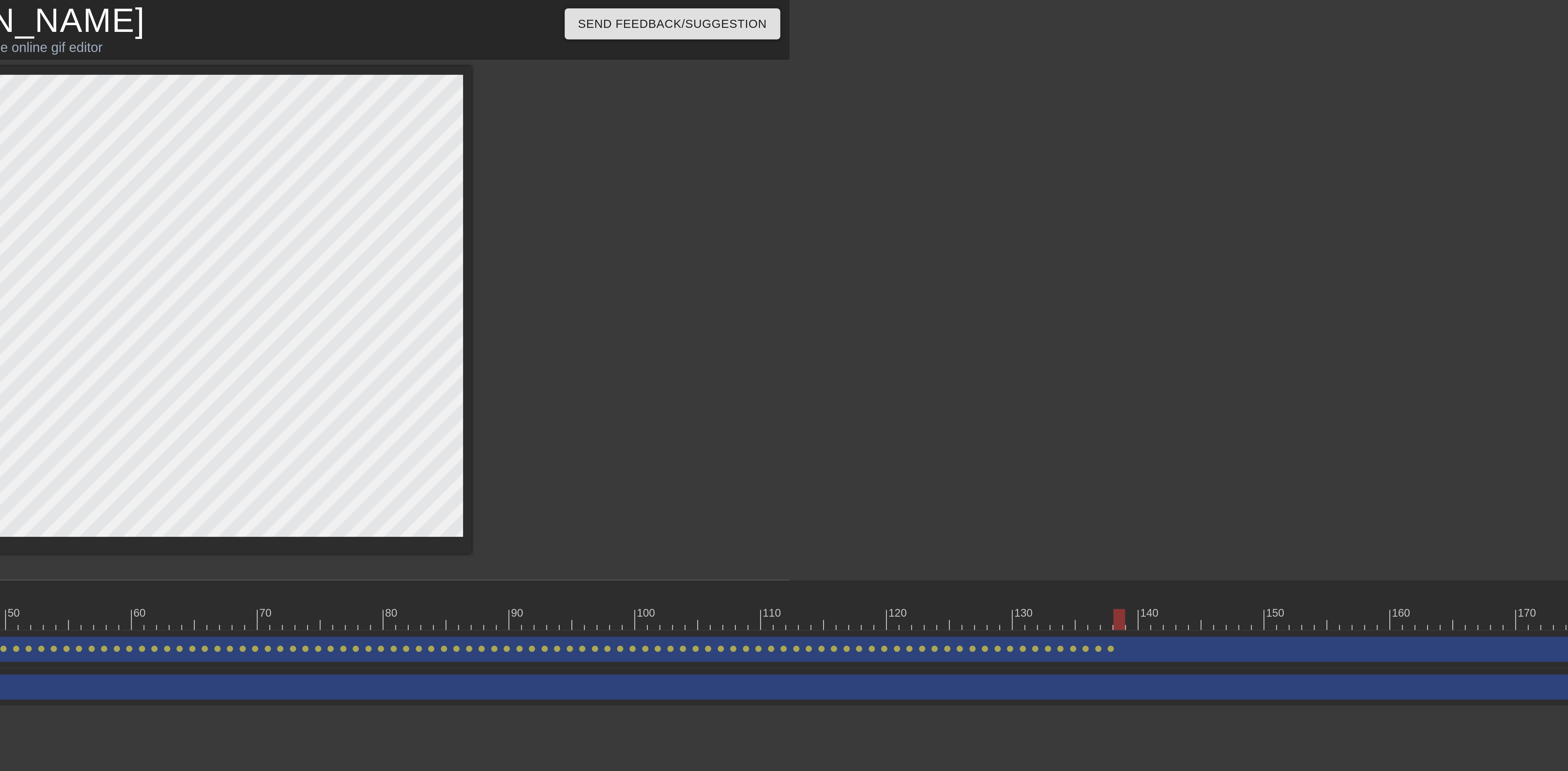
scroll to position [0, 307]
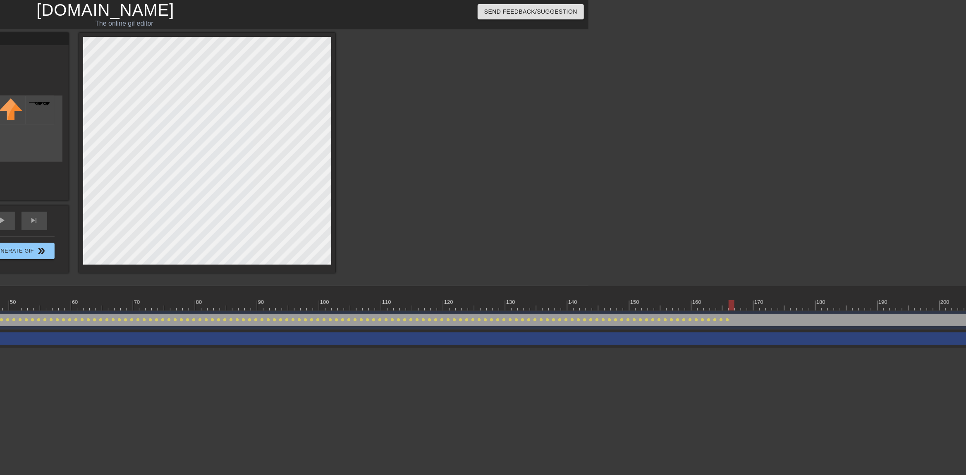
click at [729, 308] on div at bounding box center [843, 305] width 2276 height 10
drag, startPoint x: 736, startPoint y: 310, endPoint x: 729, endPoint y: 309, distance: 6.6
click at [735, 310] on div at bounding box center [843, 305] width 2276 height 10
click at [742, 308] on div at bounding box center [843, 305] width 2276 height 10
click at [750, 307] on div at bounding box center [843, 305] width 2276 height 10
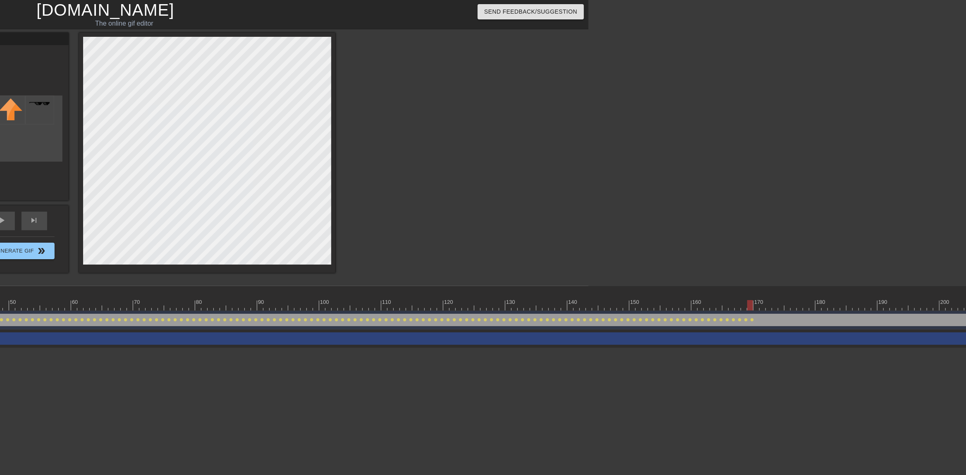
click at [755, 310] on div at bounding box center [843, 305] width 2276 height 10
click at [764, 306] on div at bounding box center [843, 305] width 2276 height 10
click at [767, 308] on div at bounding box center [843, 305] width 2276 height 10
click at [772, 306] on div at bounding box center [843, 305] width 2276 height 10
click at [763, 307] on div at bounding box center [843, 305] width 2276 height 10
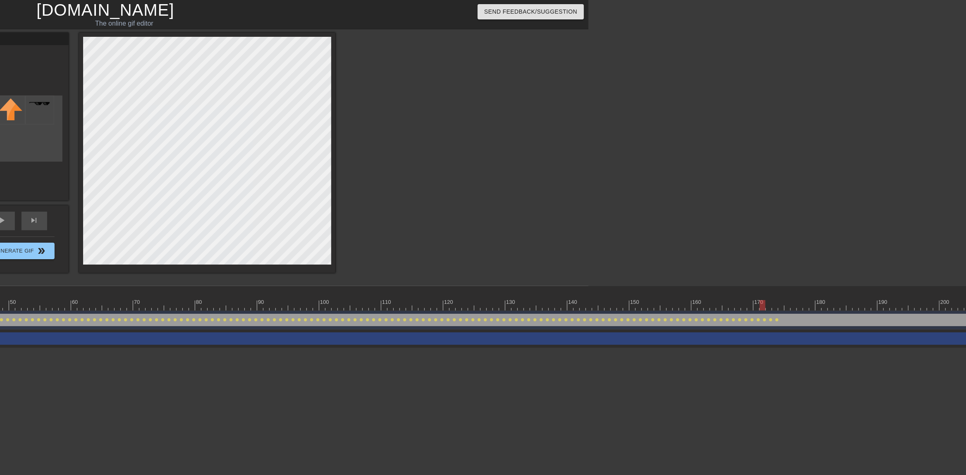
click at [752, 308] on div at bounding box center [843, 305] width 2276 height 10
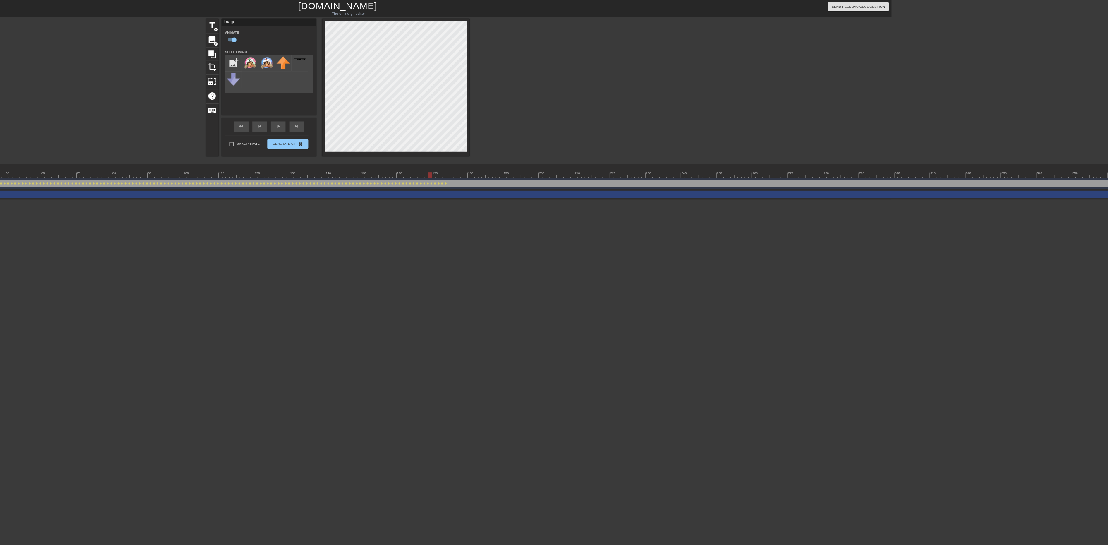
scroll to position [0, 7]
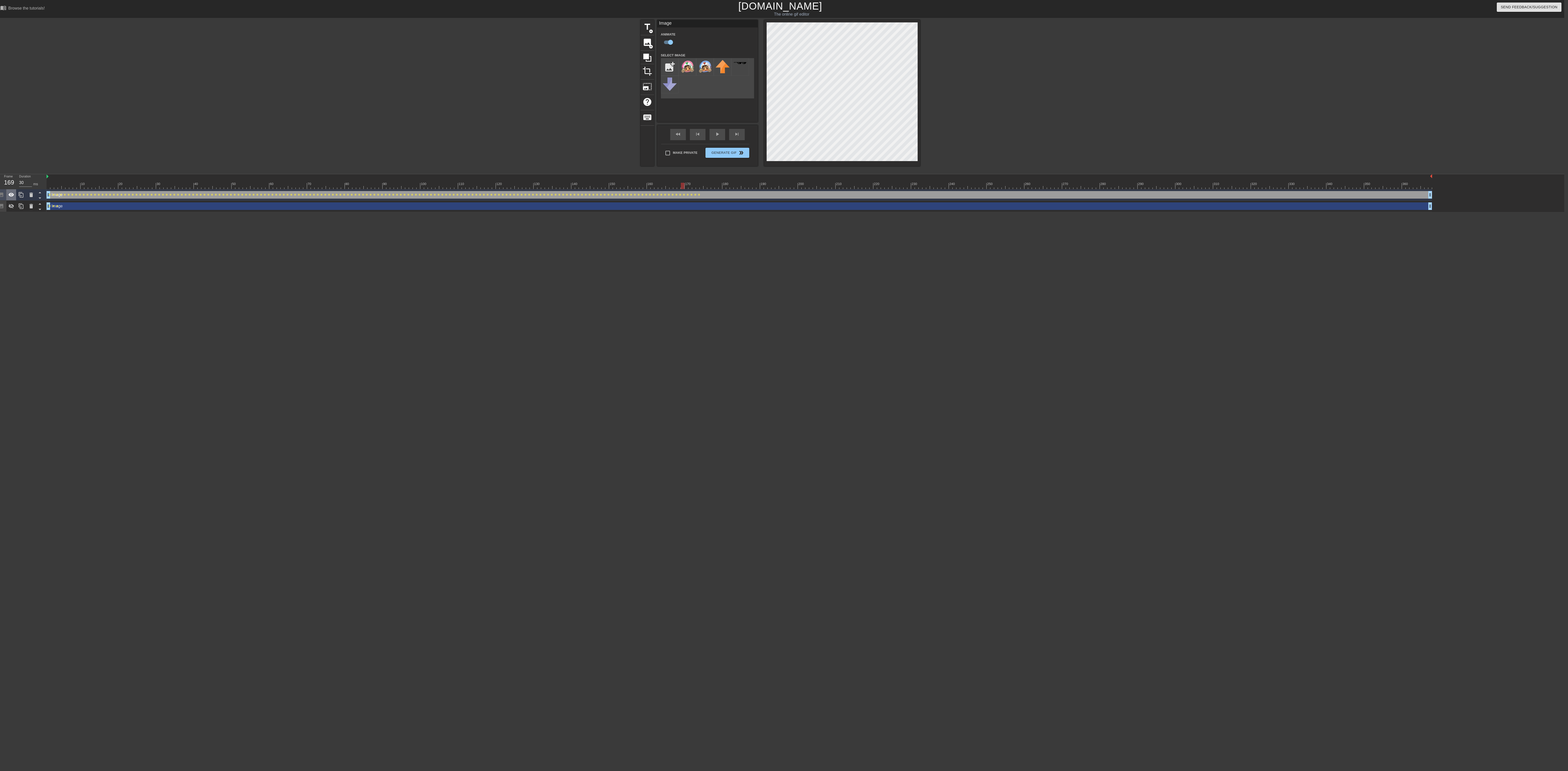
click at [9, 195] on icon at bounding box center [11, 195] width 5 height 4
click at [10, 198] on icon at bounding box center [12, 195] width 6 height 6
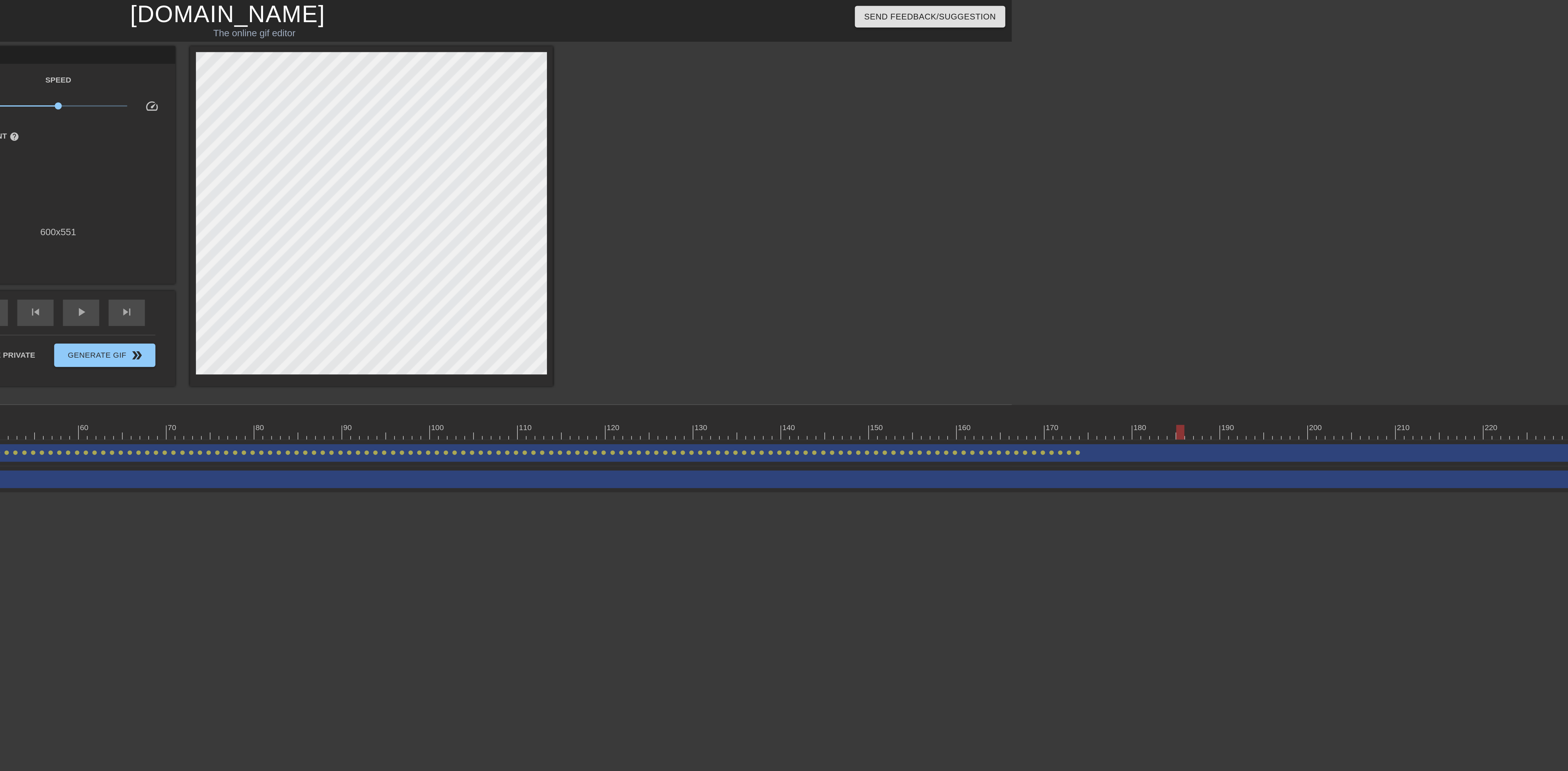
scroll to position [0, 324]
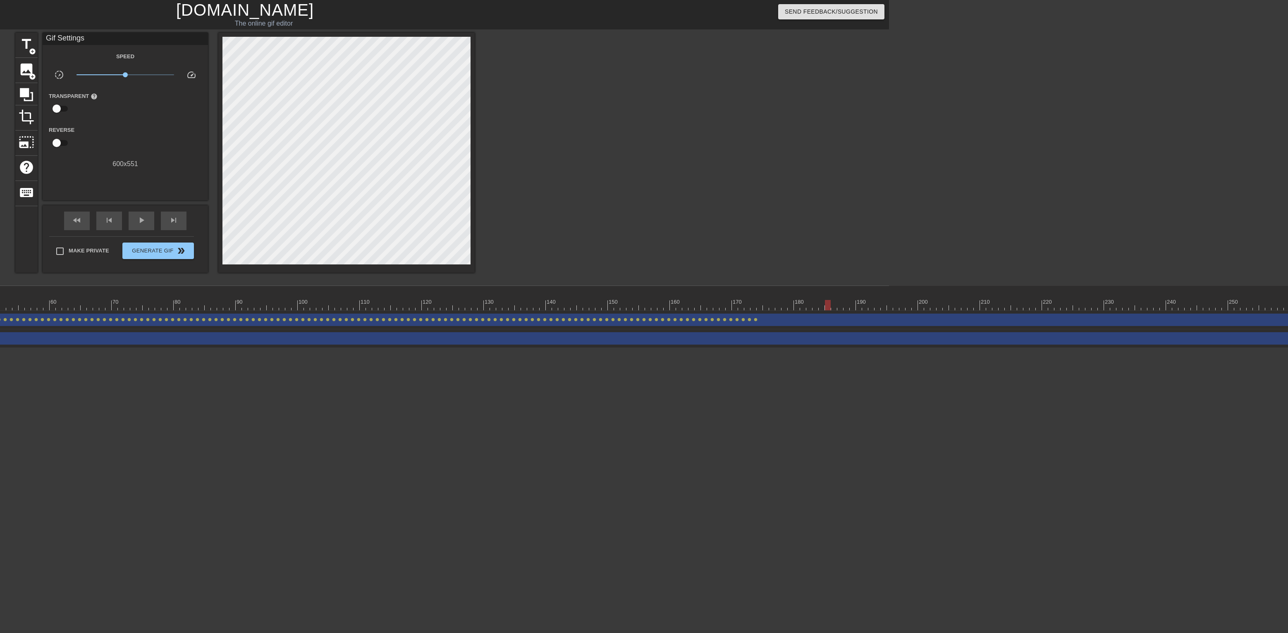
click at [613, 307] on div at bounding box center [822, 305] width 2276 height 10
click at [627, 308] on div at bounding box center [822, 305] width 2276 height 10
click at [638, 305] on div at bounding box center [822, 305] width 2276 height 10
drag, startPoint x: 676, startPoint y: 306, endPoint x: 683, endPoint y: 307, distance: 6.7
click at [677, 305] on div at bounding box center [822, 305] width 2276 height 10
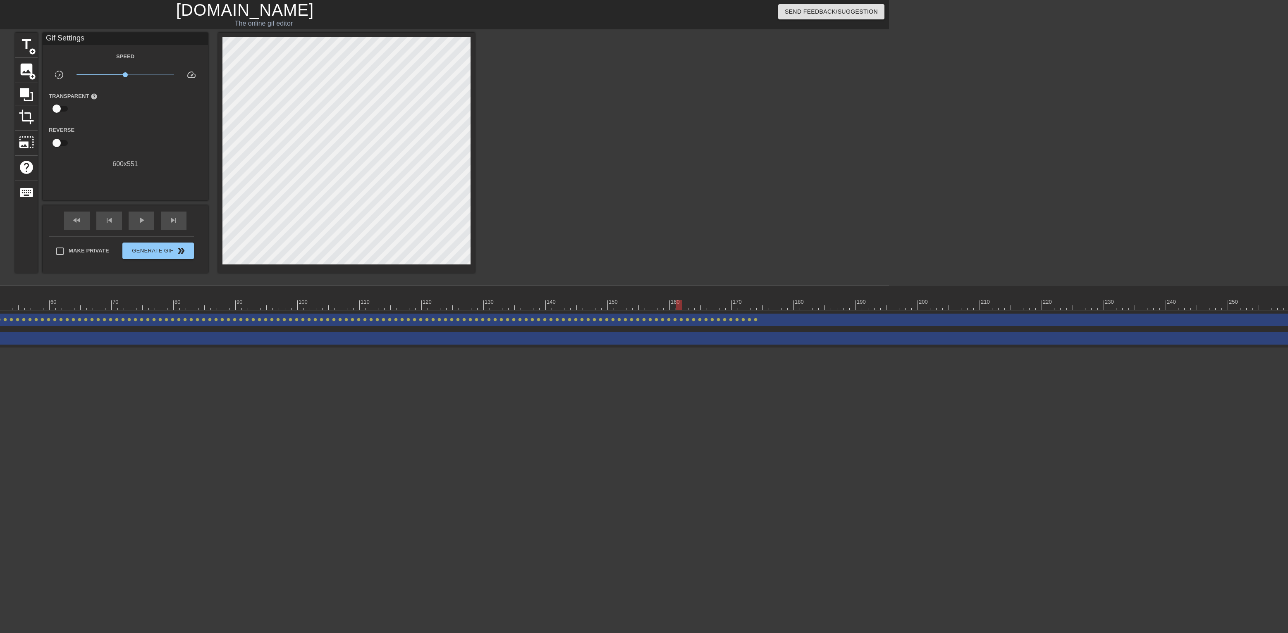
click at [710, 305] on div at bounding box center [822, 305] width 2276 height 10
click at [718, 304] on div at bounding box center [822, 305] width 2276 height 10
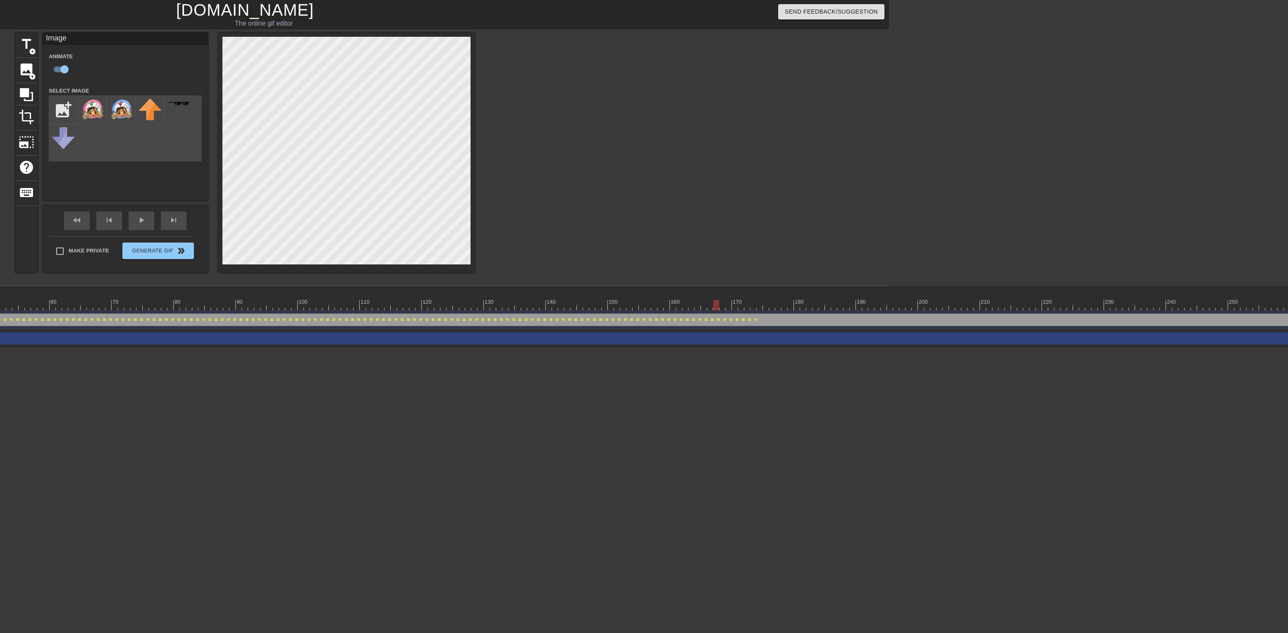
click at [722, 306] on div at bounding box center [822, 305] width 2276 height 10
click at [729, 309] on div at bounding box center [822, 305] width 2276 height 10
click at [735, 308] on div at bounding box center [822, 305] width 2276 height 10
click at [741, 305] on div at bounding box center [822, 305] width 2276 height 10
click at [748, 308] on div at bounding box center [822, 305] width 2276 height 10
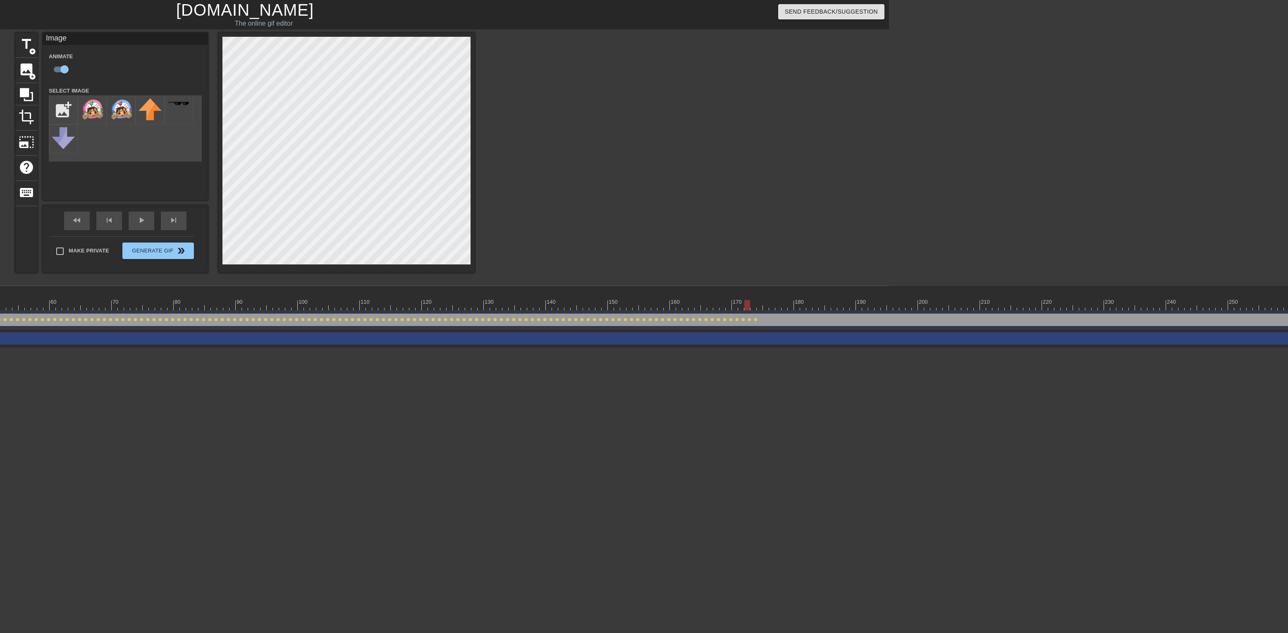
click at [755, 310] on div at bounding box center [822, 305] width 2276 height 10
click at [762, 310] on div at bounding box center [822, 305] width 2276 height 10
click at [766, 306] on div at bounding box center [822, 305] width 2276 height 10
click at [758, 307] on div at bounding box center [822, 305] width 2276 height 10
click at [772, 308] on div at bounding box center [822, 305] width 2276 height 10
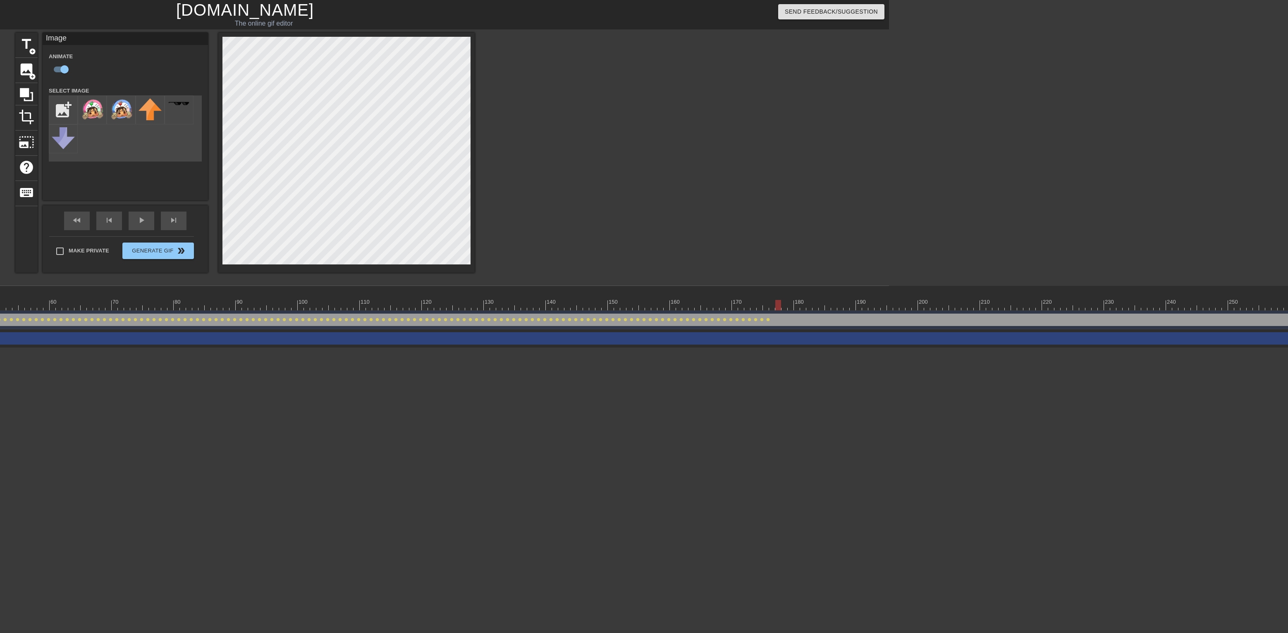
click at [772, 309] on div at bounding box center [822, 305] width 2276 height 10
click at [772, 303] on div at bounding box center [822, 305] width 2276 height 10
click at [772, 309] on div at bounding box center [822, 305] width 2276 height 10
click at [772, 306] on div at bounding box center [822, 305] width 2276 height 10
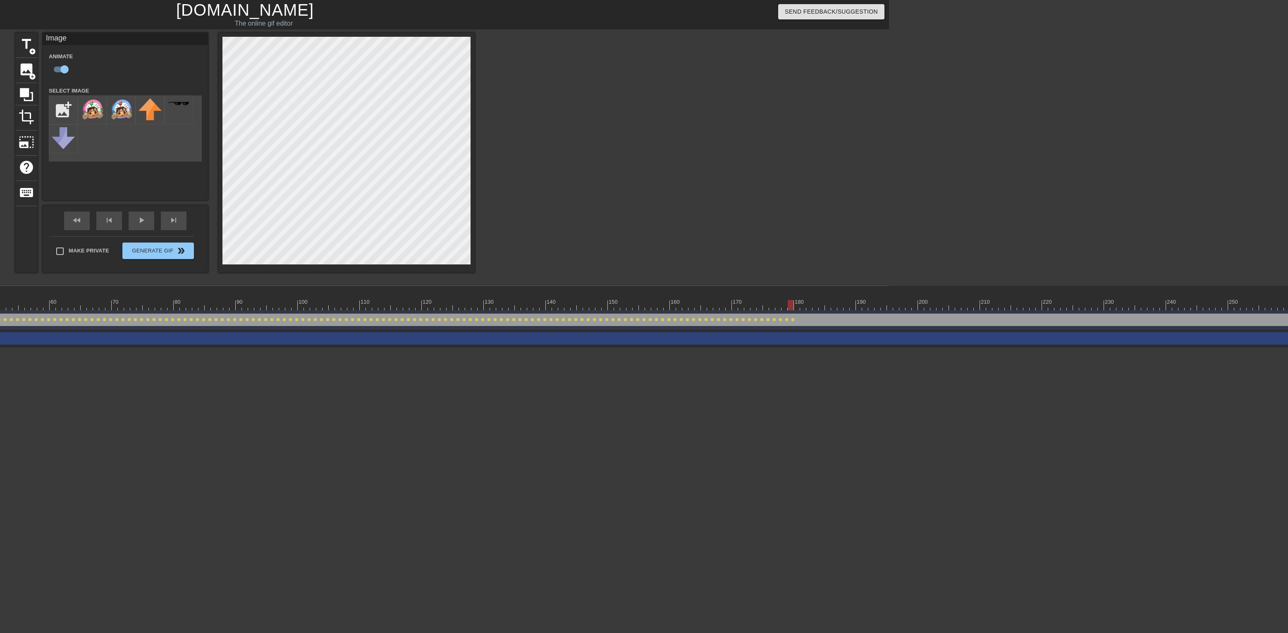
click at [772, 306] on div at bounding box center [822, 305] width 2276 height 10
click
drag, startPoint x: 1020, startPoint y: 306, endPoint x: 1011, endPoint y: 309, distance: 9.5
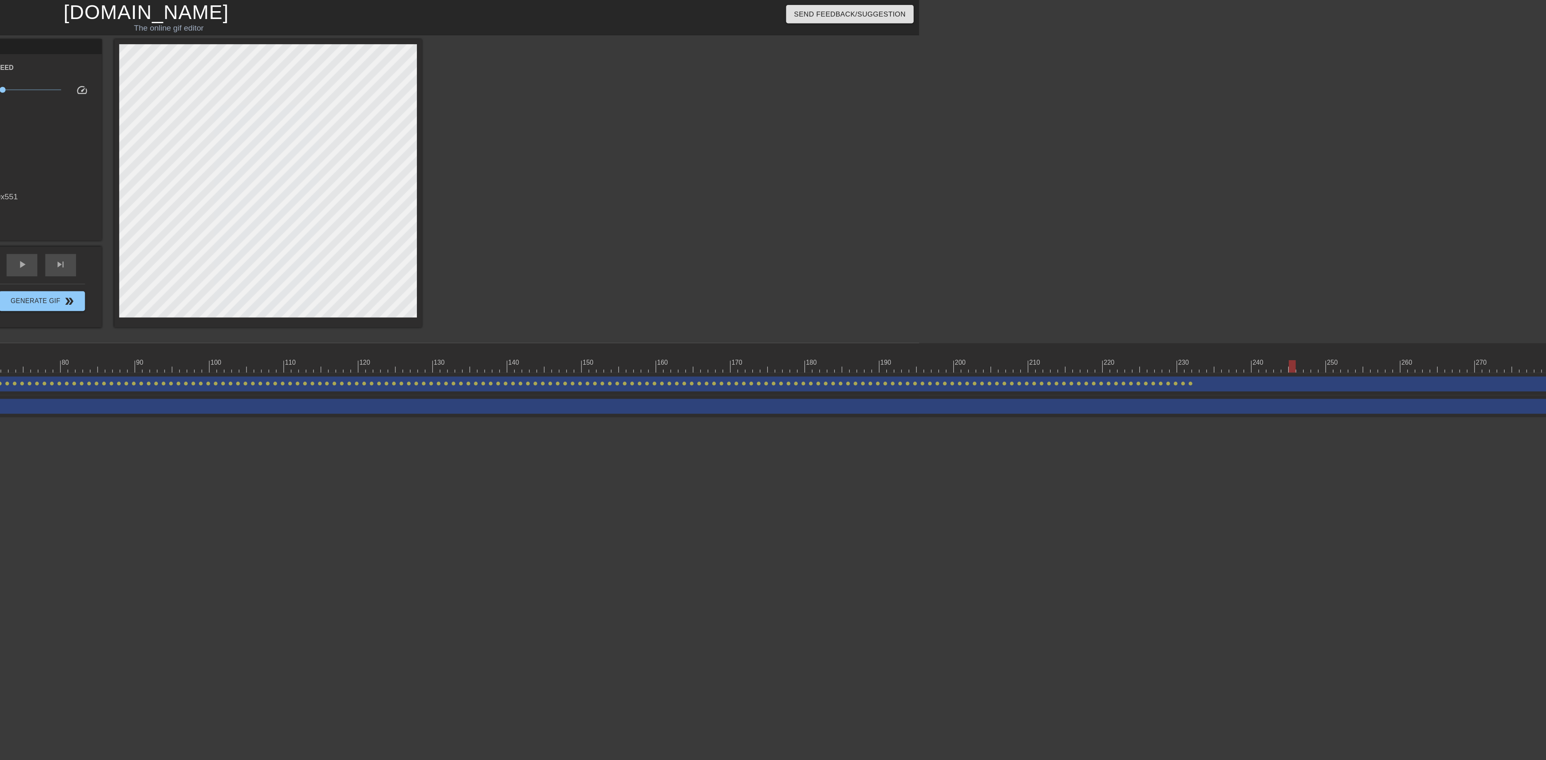
scroll to position [0, 502]
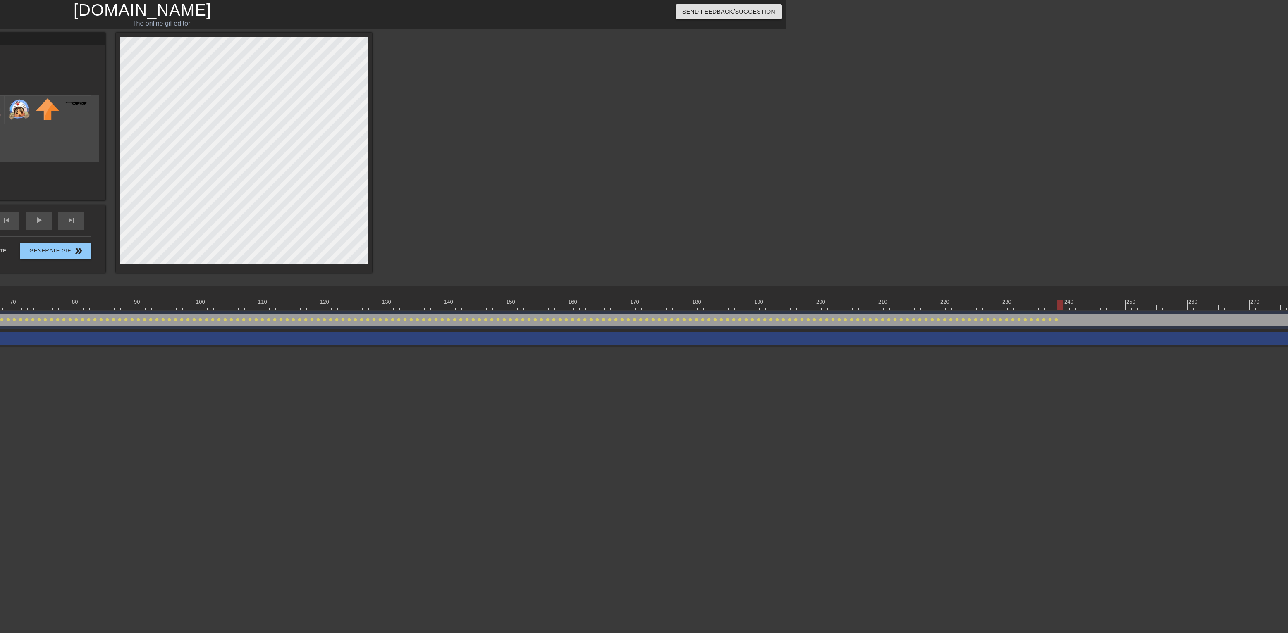
drag, startPoint x: 1061, startPoint y: 305, endPoint x: 1063, endPoint y: 302, distance: 4.4
drag, startPoint x: 1123, startPoint y: 309, endPoint x: 1033, endPoint y: 284, distance: 93.1
drag, startPoint x: 1136, startPoint y: 306, endPoint x: 1128, endPoint y: 301, distance: 9.6
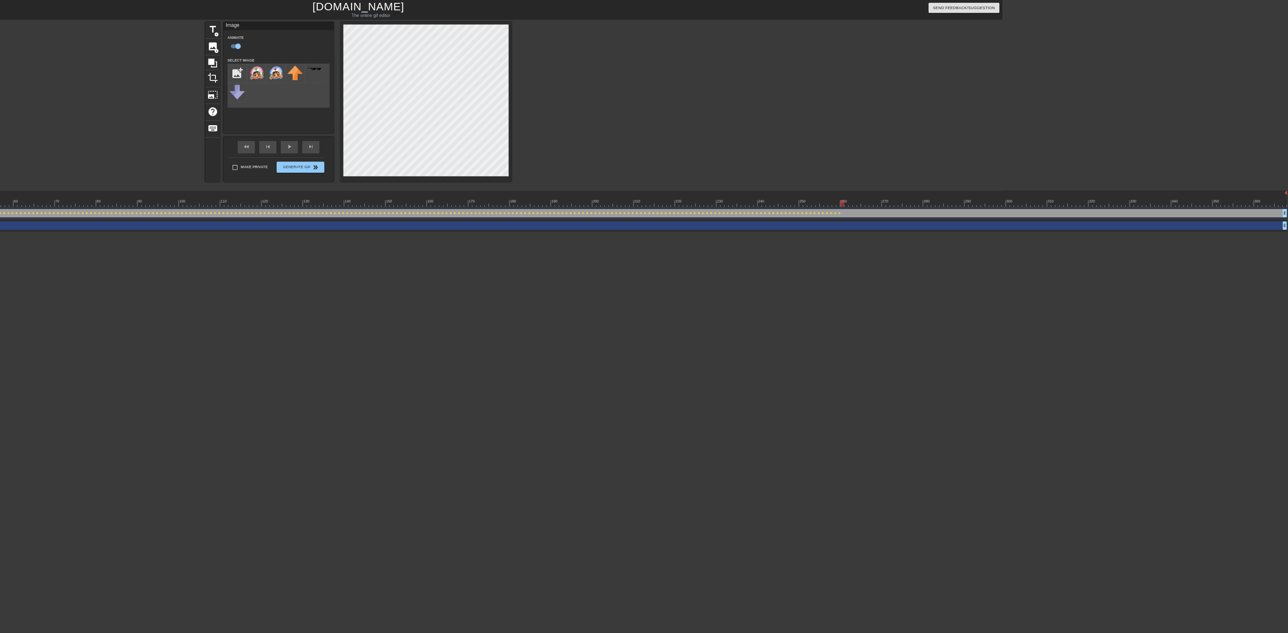
scroll to position [0, 428]
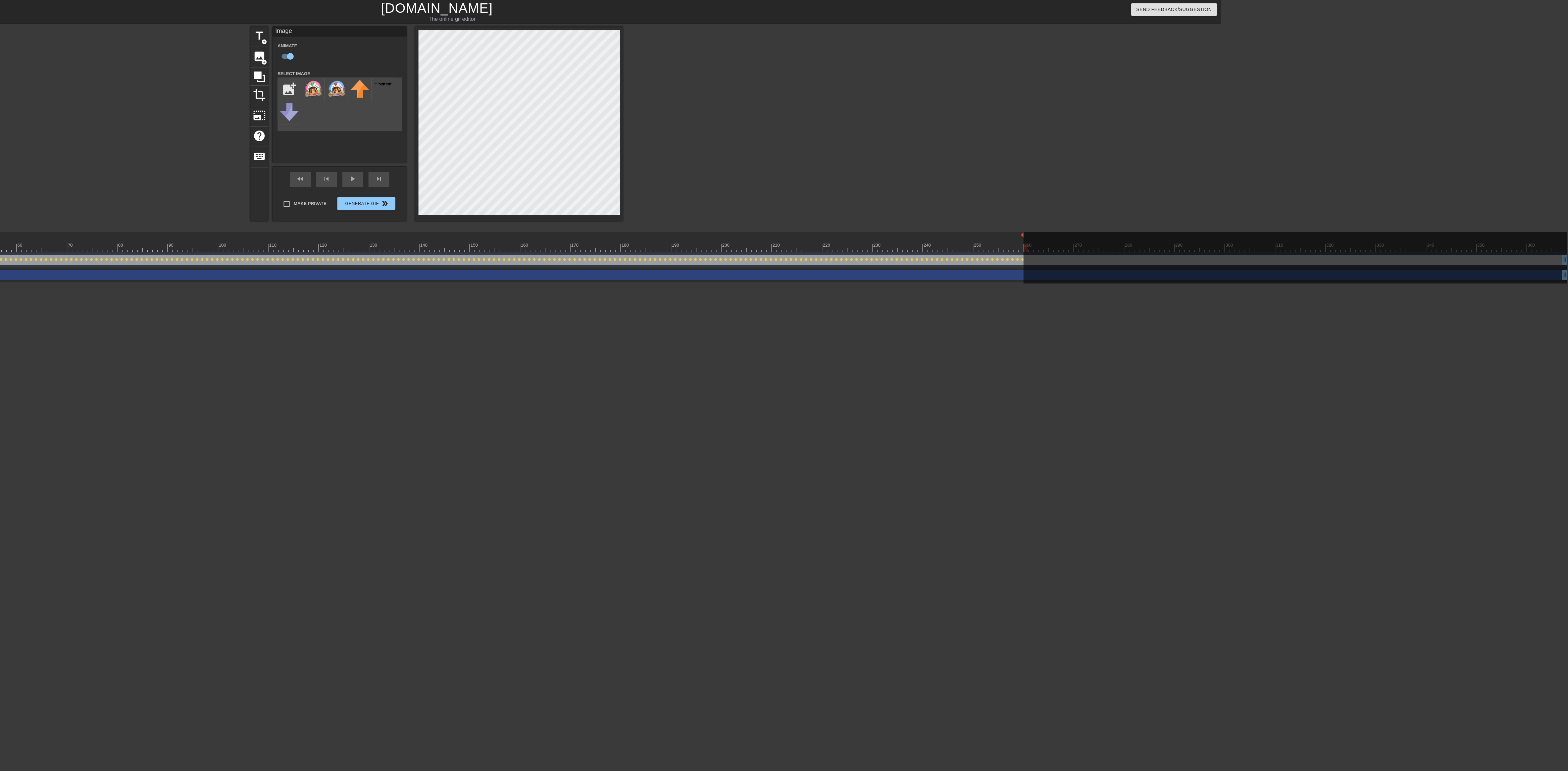
drag, startPoint x: 1566, startPoint y: 233, endPoint x: 1023, endPoint y: 248, distance: 543.2
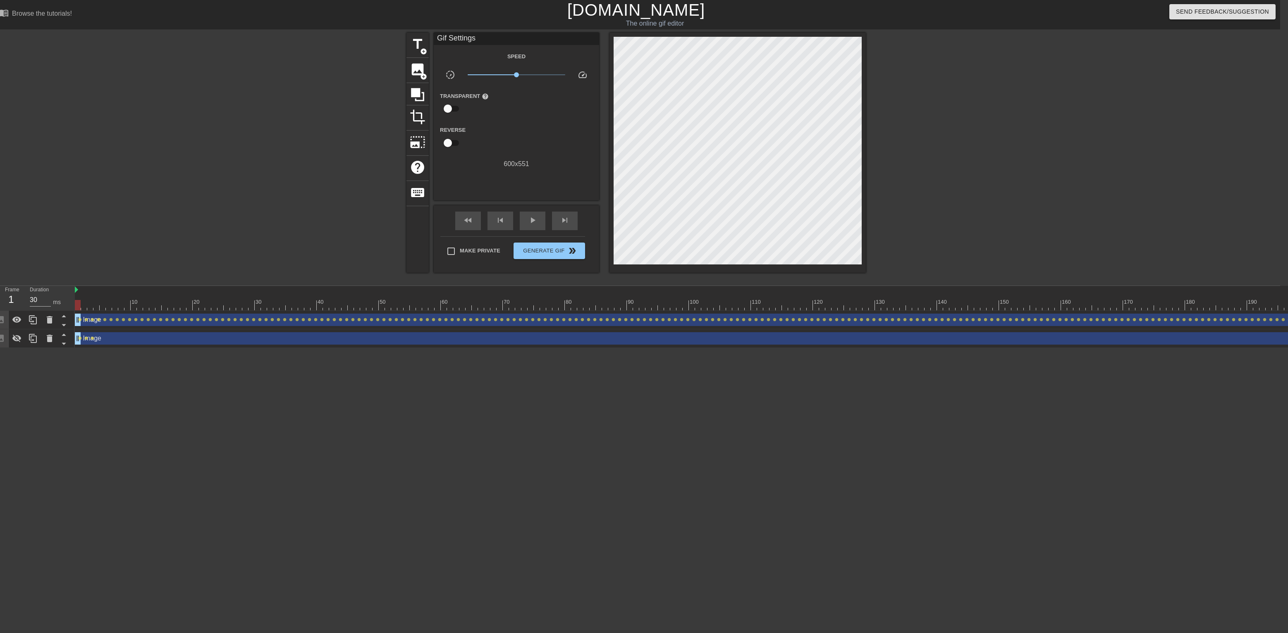
scroll to position [0, 7]
drag, startPoint x: 919, startPoint y: 305, endPoint x: 915, endPoint y: 304, distance: 4.3
drag, startPoint x: 781, startPoint y: 301, endPoint x: 790, endPoint y: 303, distance: 9.3
drag, startPoint x: 530, startPoint y: 218, endPoint x: 546, endPoint y: 225, distance: 17.2
drag, startPoint x: 1127, startPoint y: 298, endPoint x: 1146, endPoint y: 301, distance: 19.7
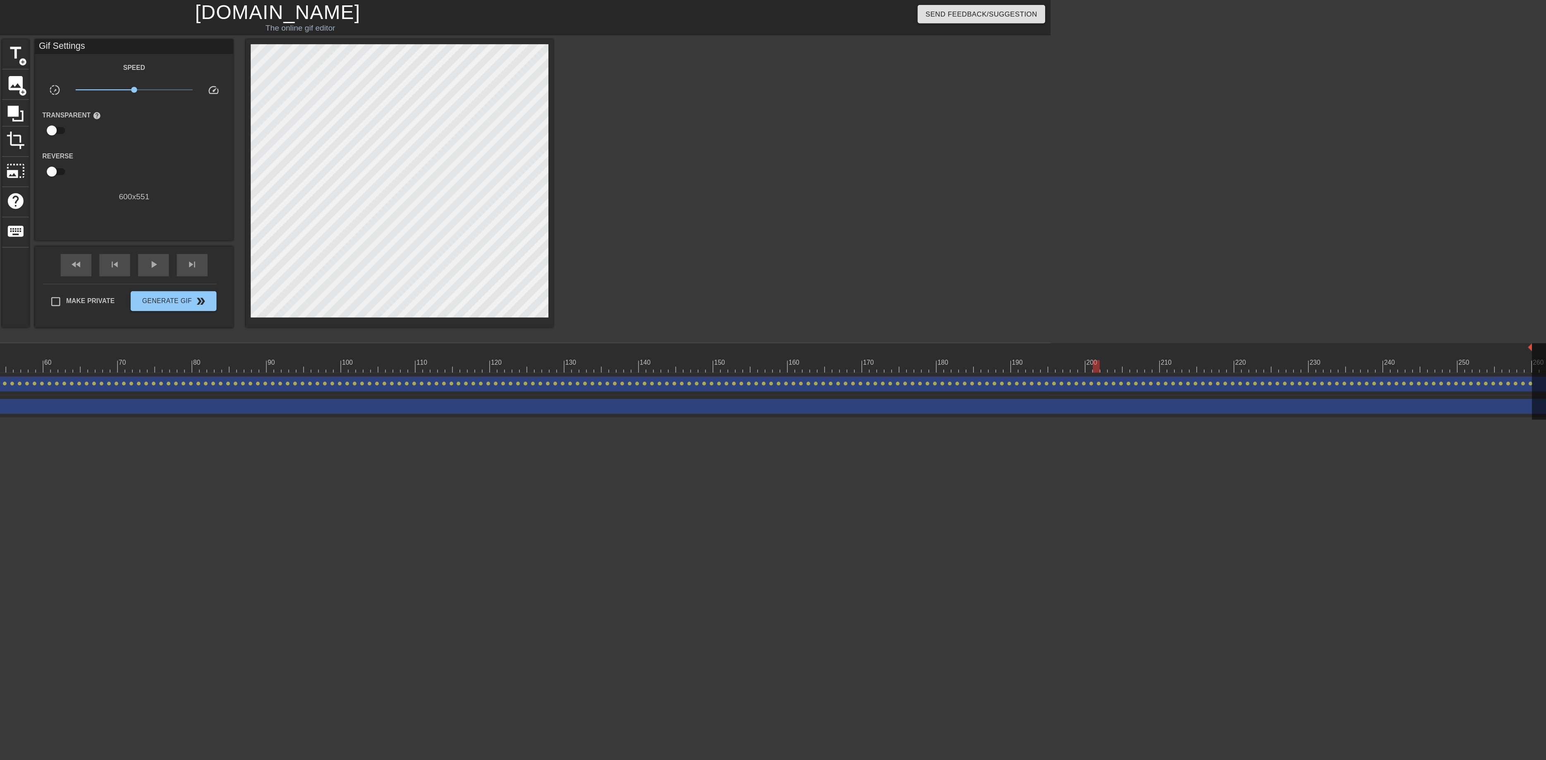
scroll to position [0, 422]
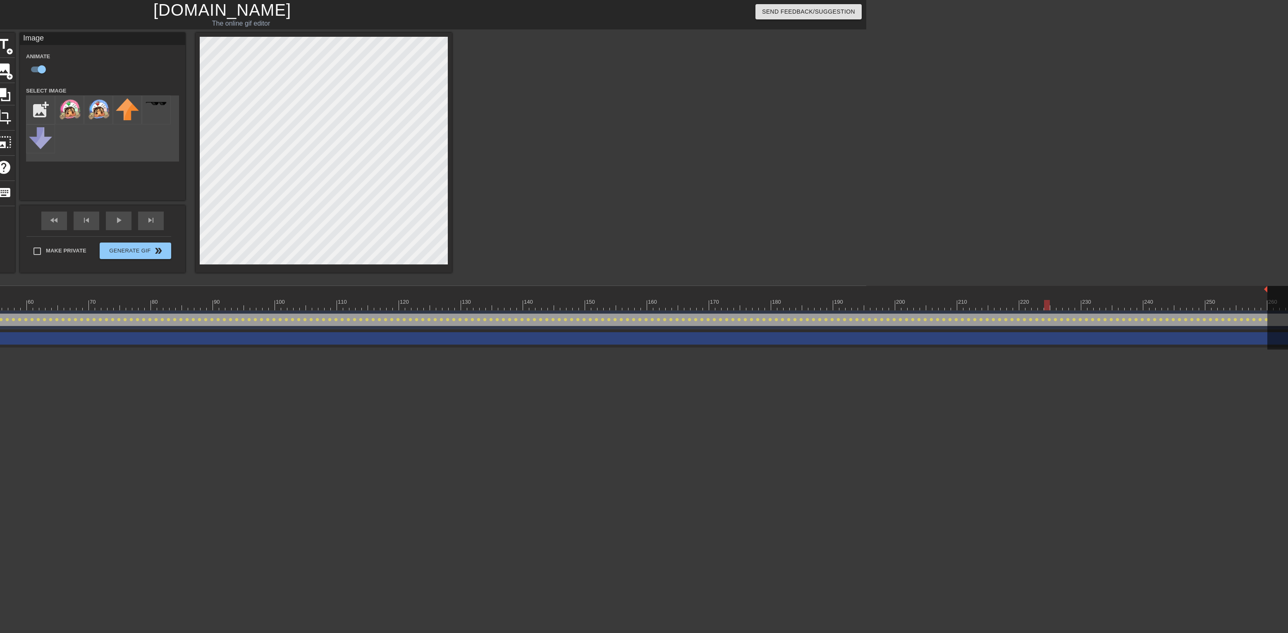
drag, startPoint x: 1045, startPoint y: 306, endPoint x: 1049, endPoint y: 307, distance: 4.2
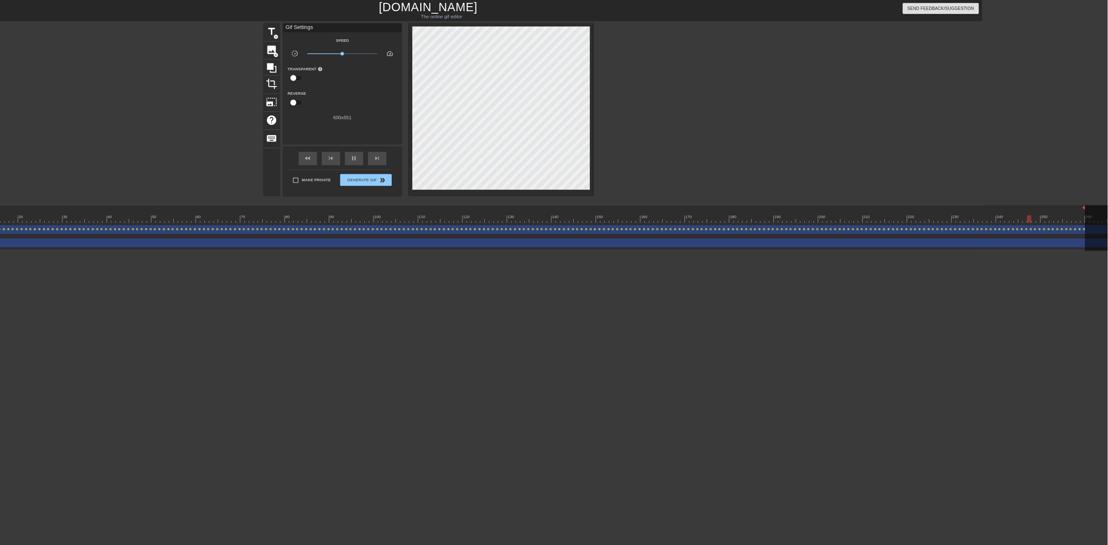
scroll to position [0, 0]
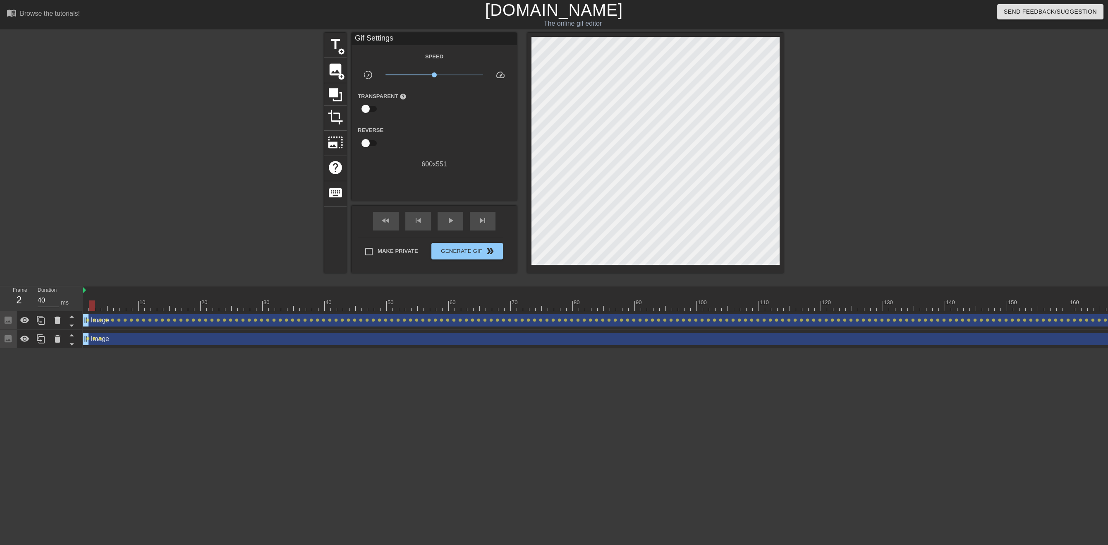
type input "30"
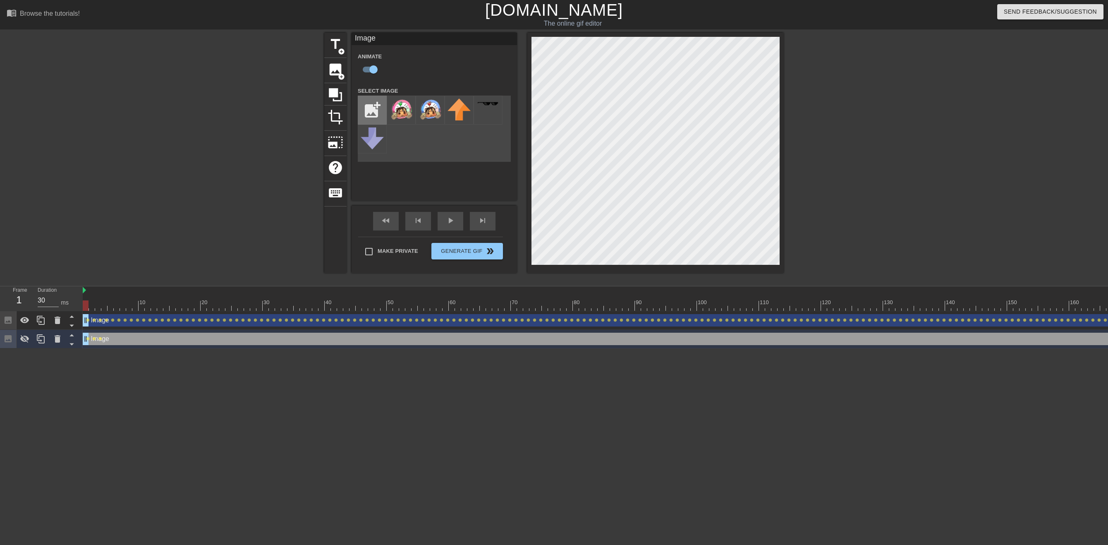
type input "C:\fakepath\momotranparent.png"
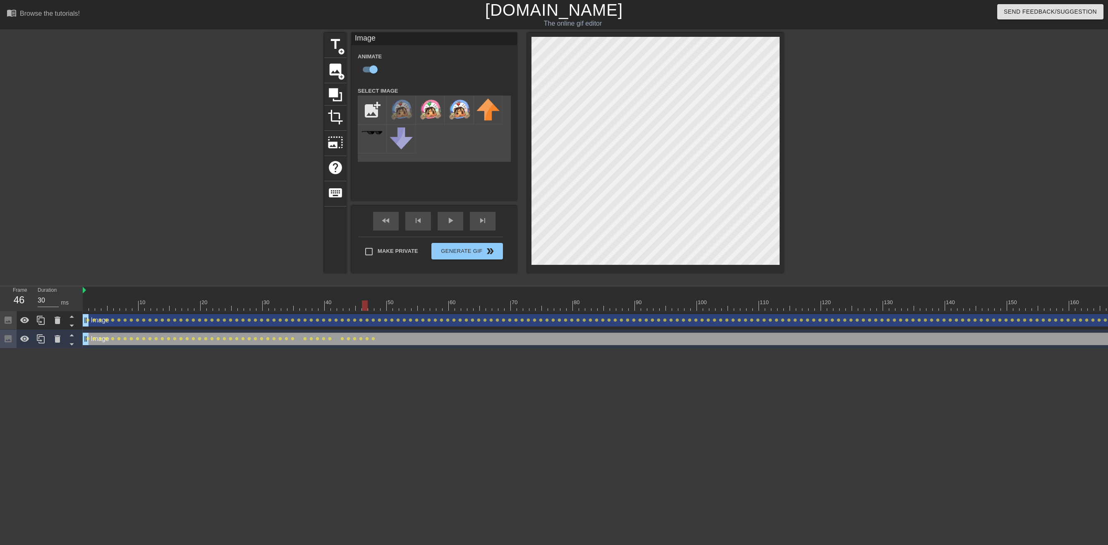
click at [375, 306] on div at bounding box center [377, 305] width 6 height 10
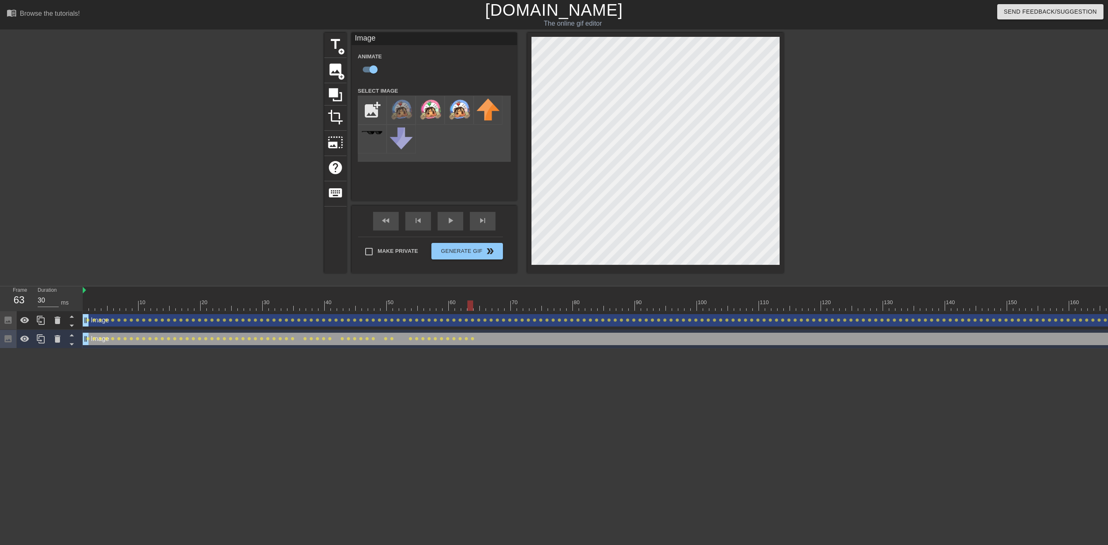
click at [653, 36] on div at bounding box center [655, 153] width 256 height 240
click at [477, 299] on div at bounding box center [476, 299] width 6 height 10
click at [475, 305] on div at bounding box center [476, 305] width 6 height 10
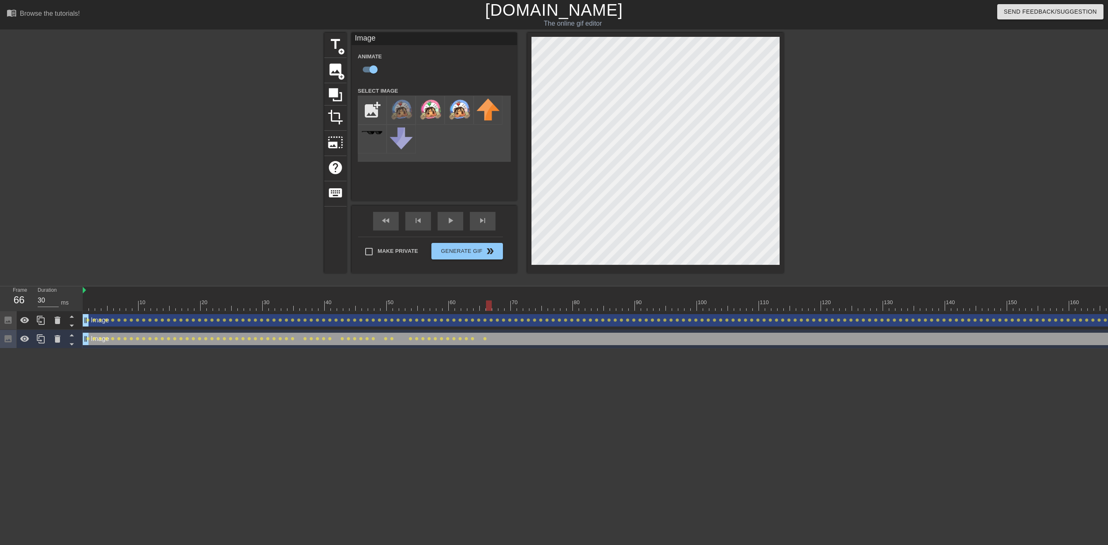
click at [491, 306] on div at bounding box center [489, 305] width 6 height 10
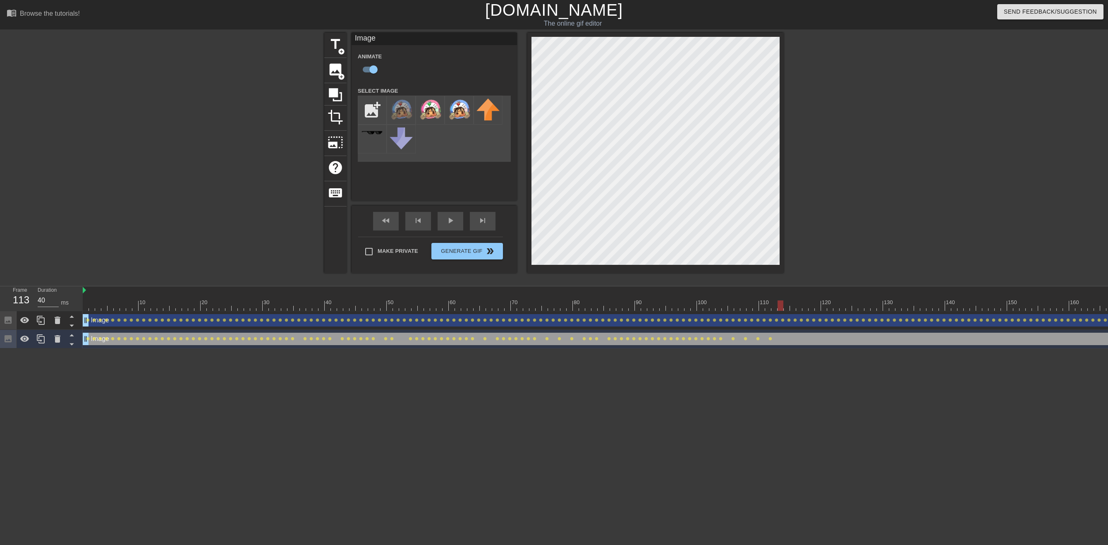
drag, startPoint x: 765, startPoint y: 306, endPoint x: 772, endPoint y: 304, distance: 7.3
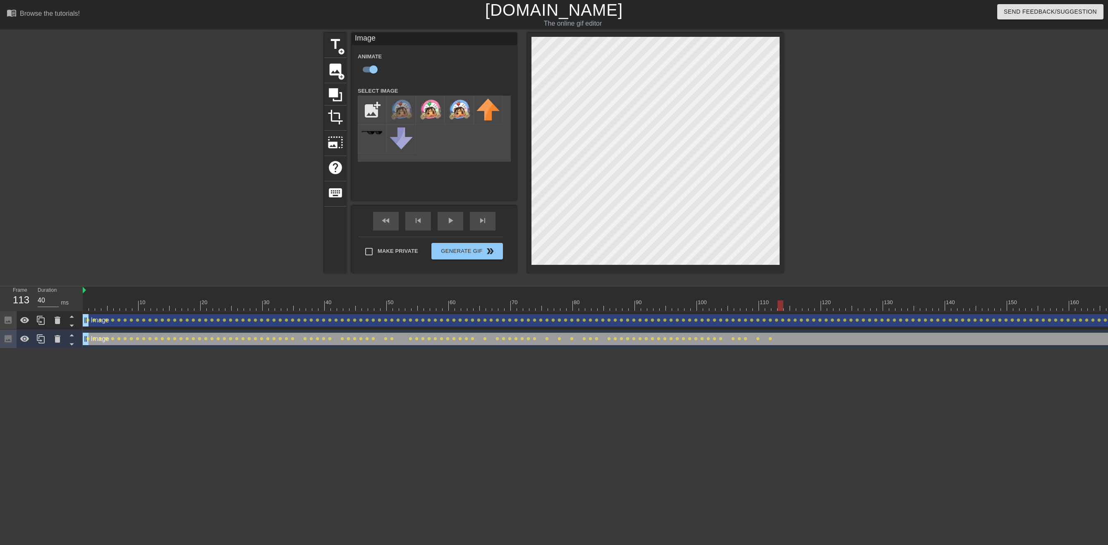
click at [450, 221] on span "play_arrow" at bounding box center [450, 220] width 10 height 10
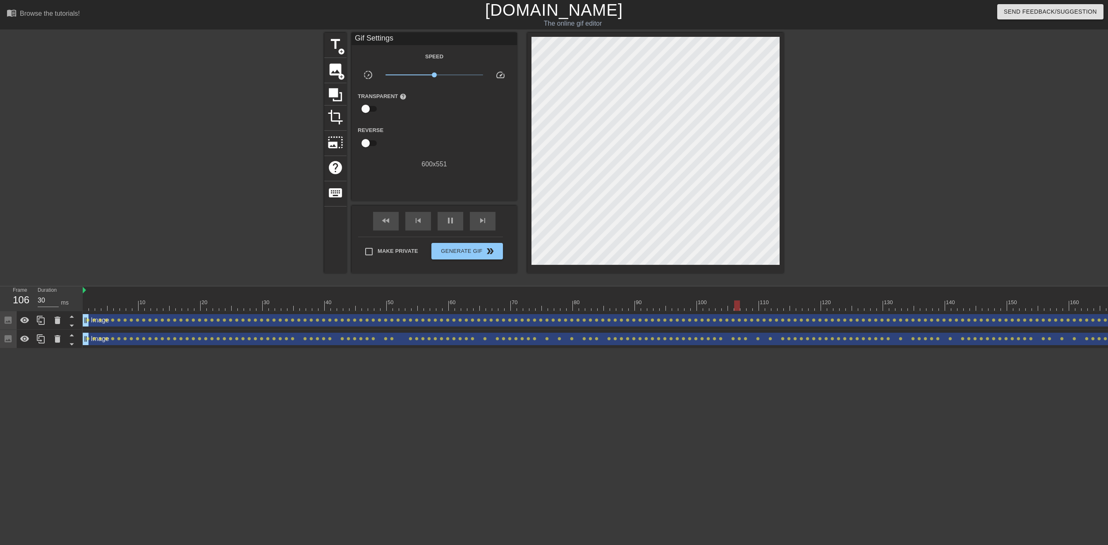
click at [440, 210] on div "fast_rewind skip_previous pause skip_next" at bounding box center [434, 221] width 135 height 31
click at [439, 218] on div "pause" at bounding box center [450, 221] width 26 height 19
click at [609, 296] on div at bounding box center [607, 299] width 6 height 10
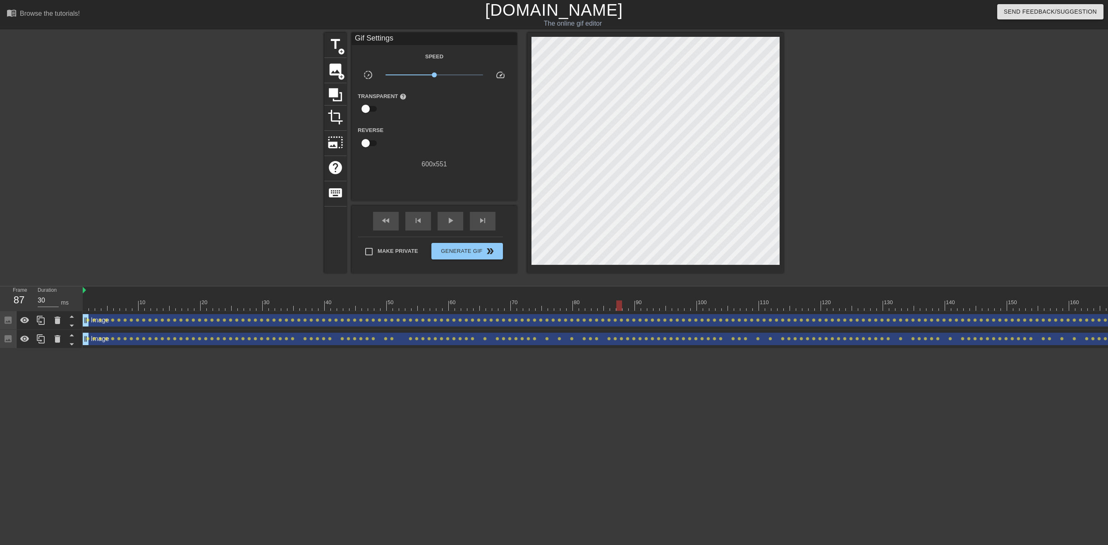
click at [618, 297] on div at bounding box center [619, 299] width 6 height 10
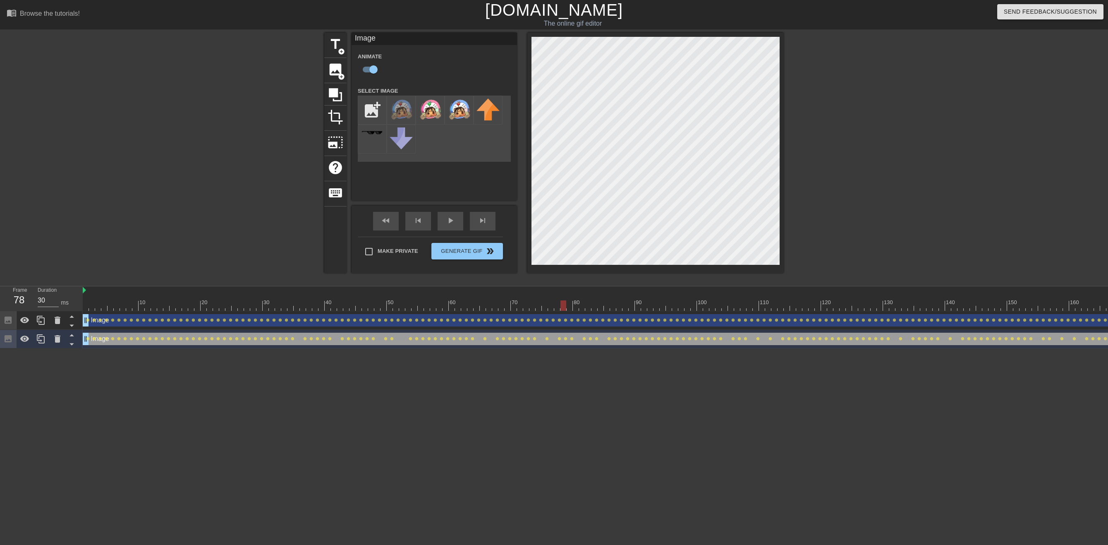
click at [582, 300] on div at bounding box center [582, 299] width 6 height 10
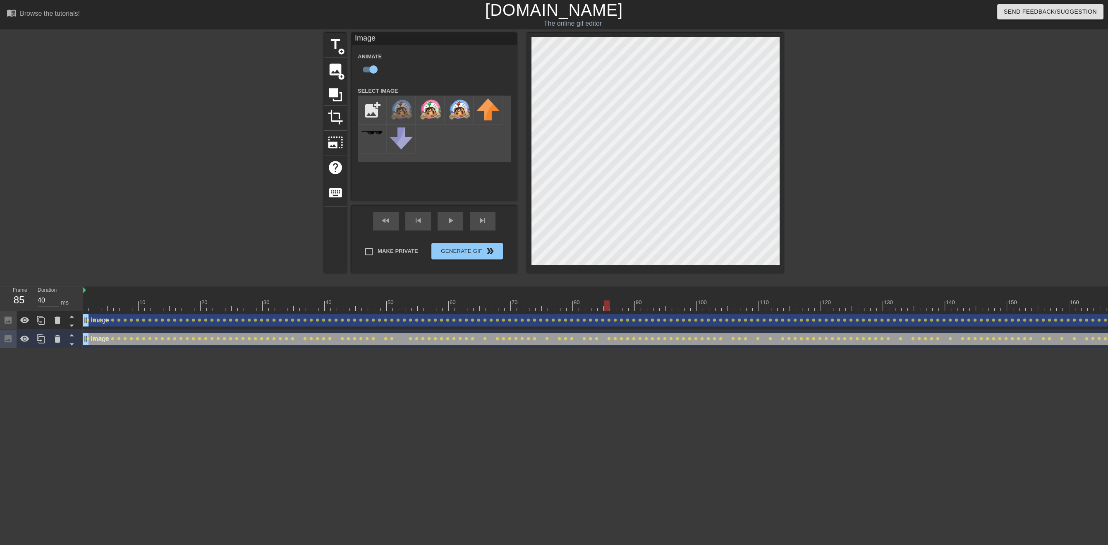
drag, startPoint x: 514, startPoint y: 301, endPoint x: 521, endPoint y: 303, distance: 7.8
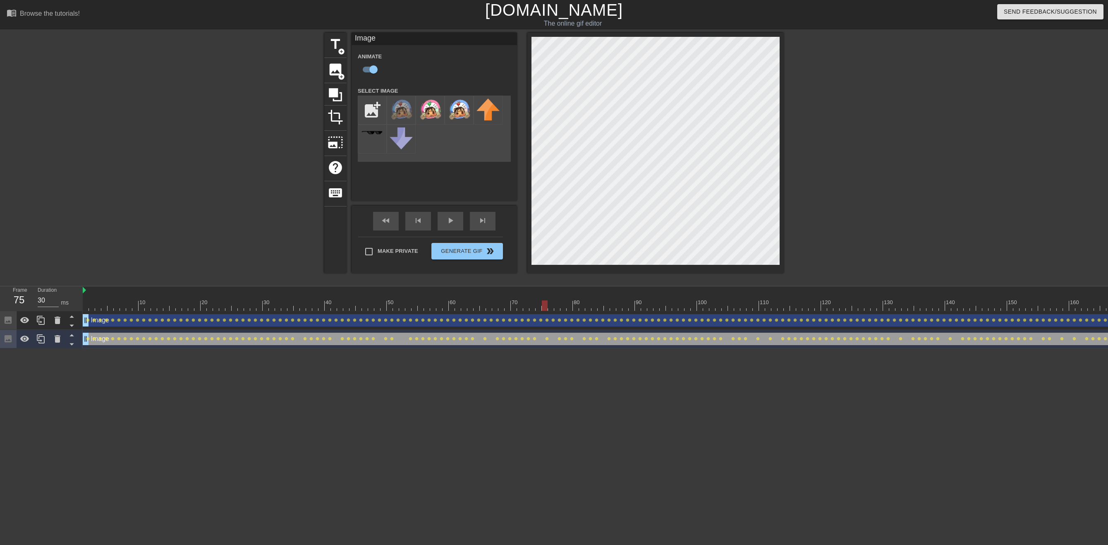
click at [547, 299] on div at bounding box center [545, 299] width 6 height 10
drag, startPoint x: 569, startPoint y: 298, endPoint x: 539, endPoint y: 303, distance: 30.2
click at [569, 298] on div at bounding box center [569, 299] width 6 height 10
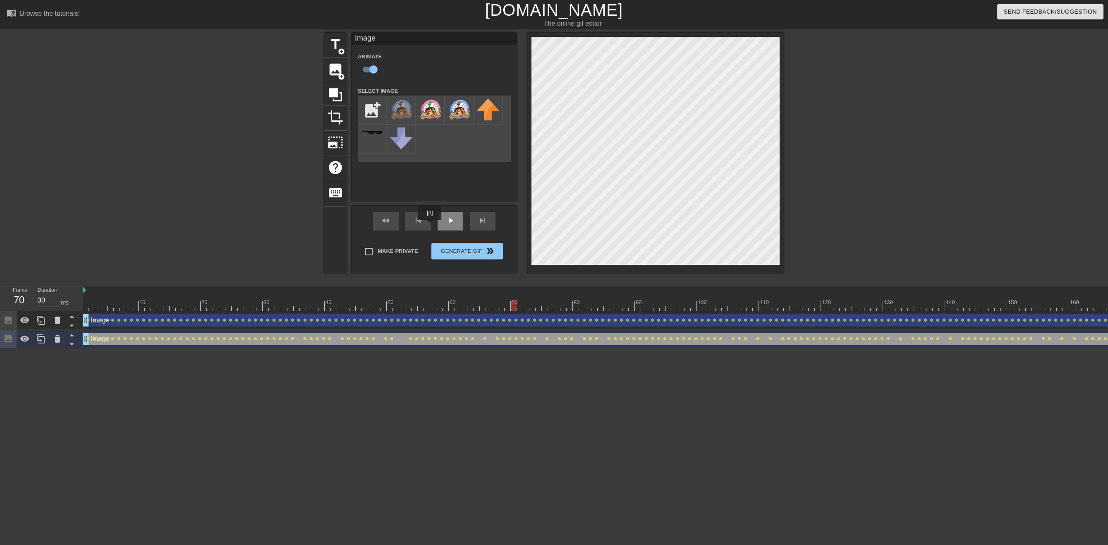
click at [445, 221] on div "play_arrow" at bounding box center [450, 221] width 26 height 19
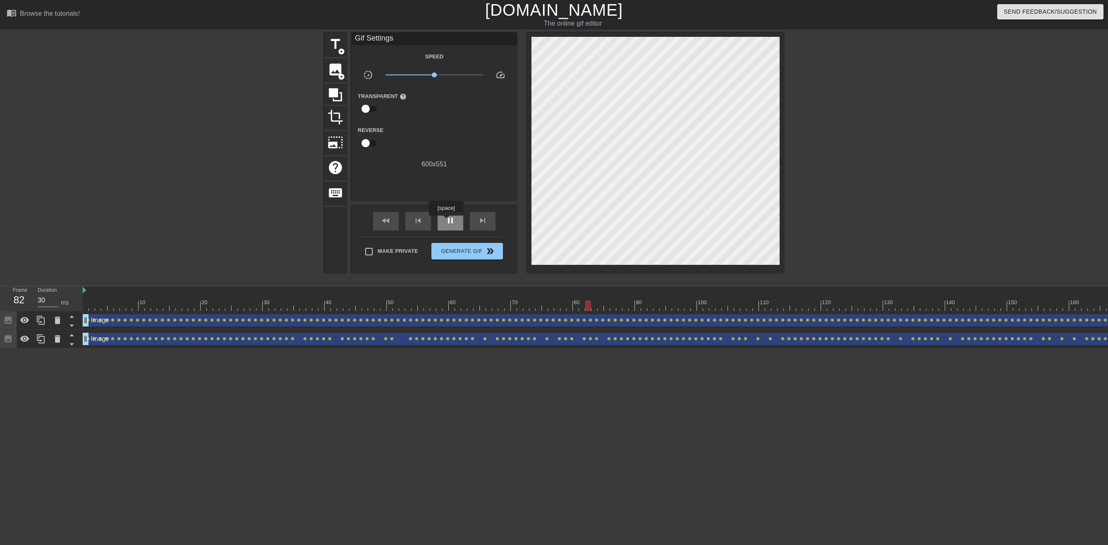
click at [446, 221] on span "pause" at bounding box center [450, 220] width 10 height 10
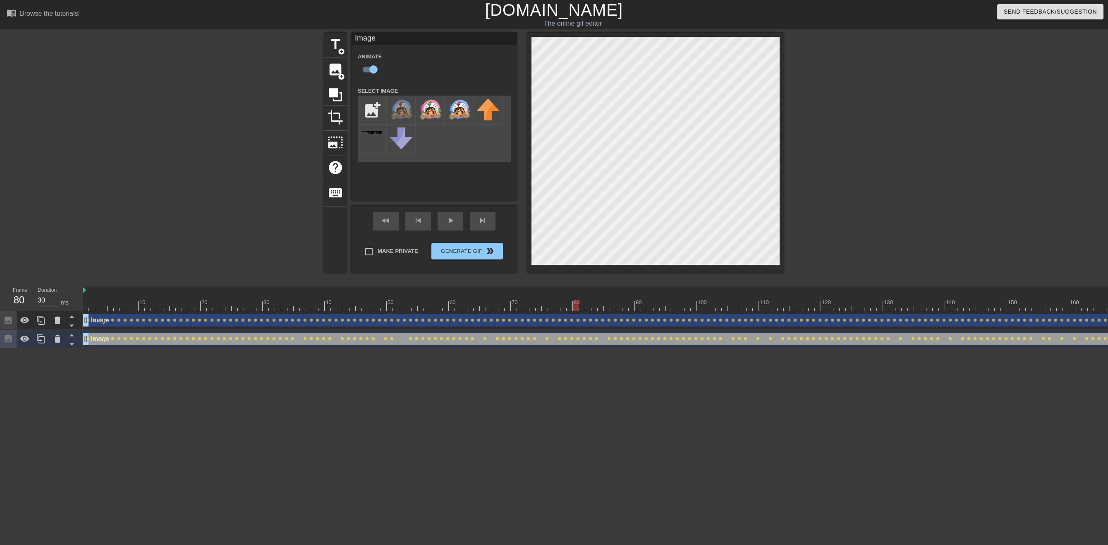
click at [391, 217] on span "fast_rewind" at bounding box center [386, 220] width 10 height 10
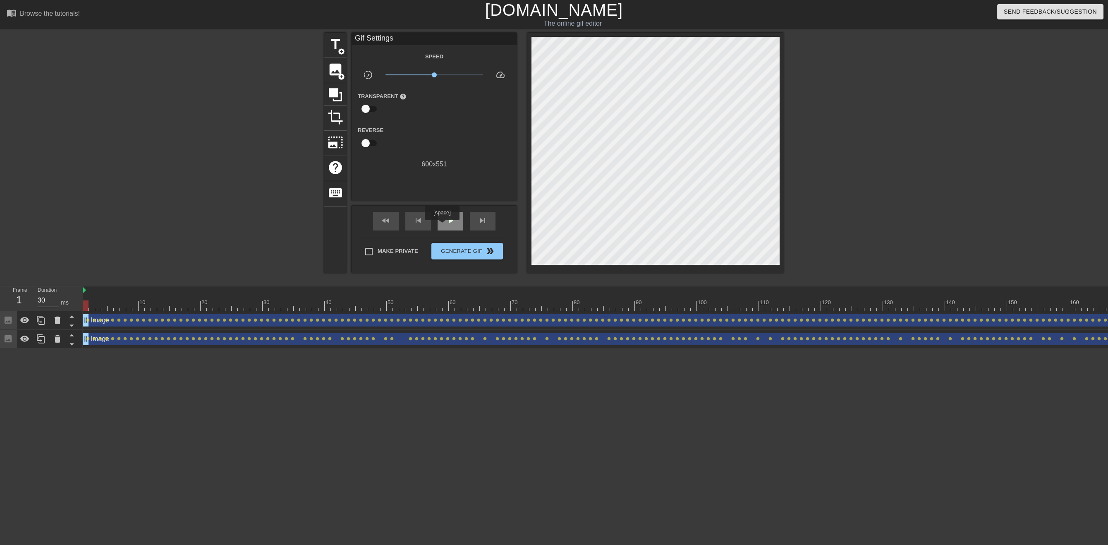
click at [452, 227] on div "play_arrow" at bounding box center [450, 221] width 26 height 19
click at [449, 220] on span "pause" at bounding box center [450, 220] width 10 height 10
click at [395, 219] on div "fast_rewind" at bounding box center [386, 221] width 26 height 19
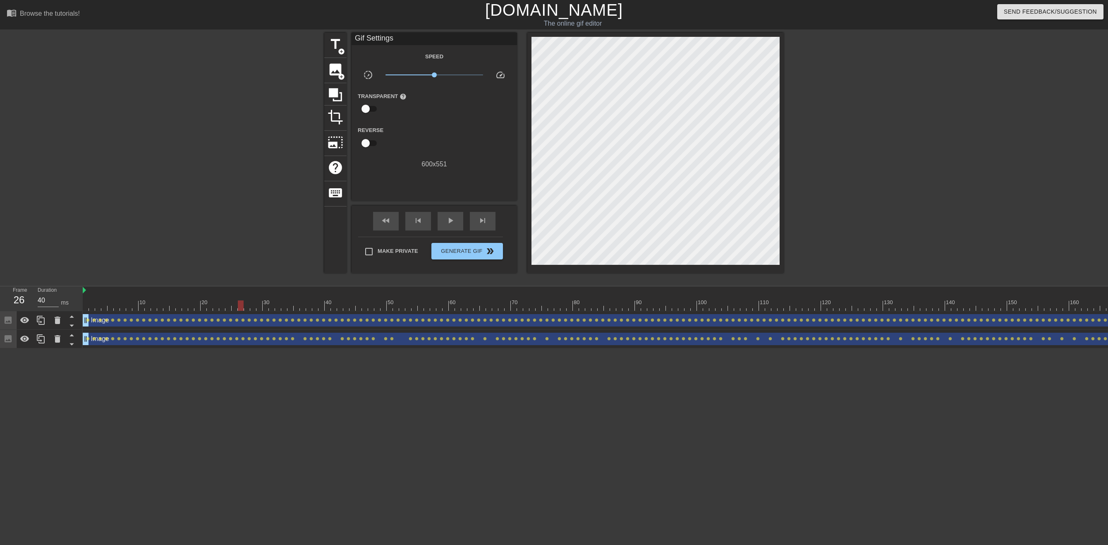
click at [259, 300] on div at bounding box center [259, 299] width 6 height 10
click at [274, 300] on div at bounding box center [272, 299] width 6 height 10
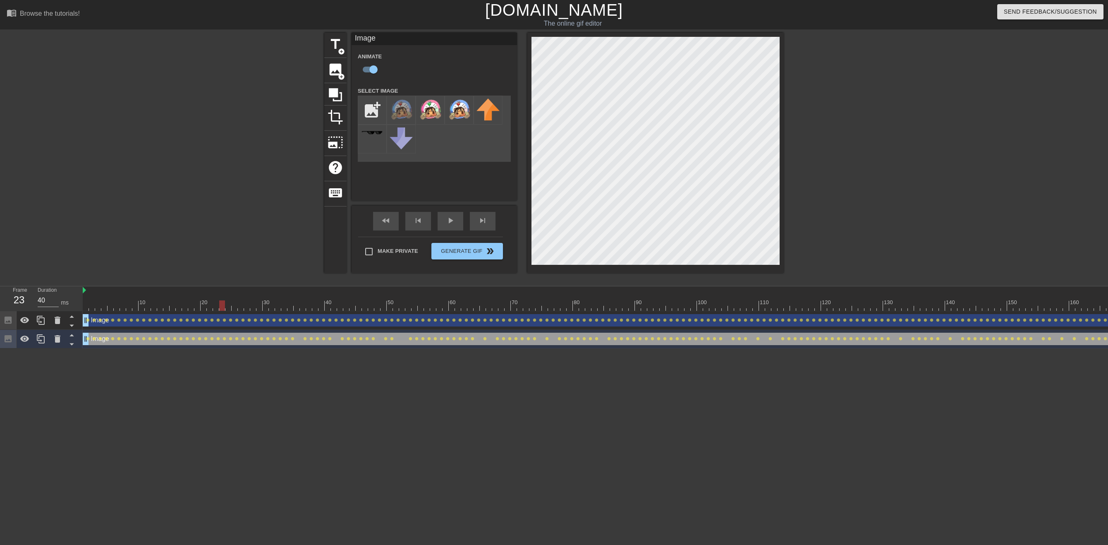
click at [250, 299] on div at bounding box center [247, 299] width 6 height 10
click at [298, 299] on div at bounding box center [297, 299] width 6 height 10
click at [333, 296] on div at bounding box center [334, 299] width 6 height 10
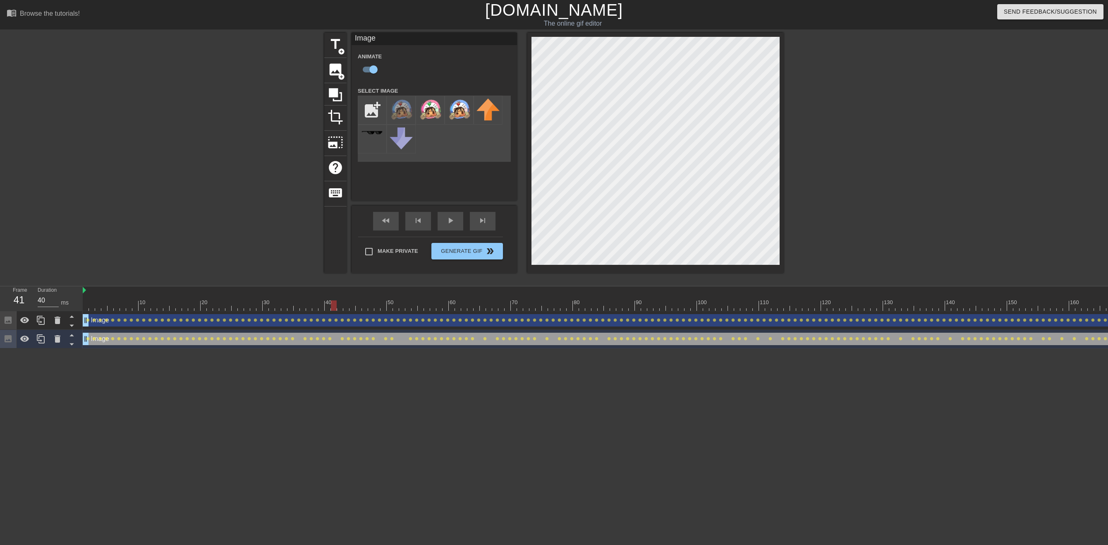
click at [374, 296] on div at bounding box center [371, 299] width 6 height 10
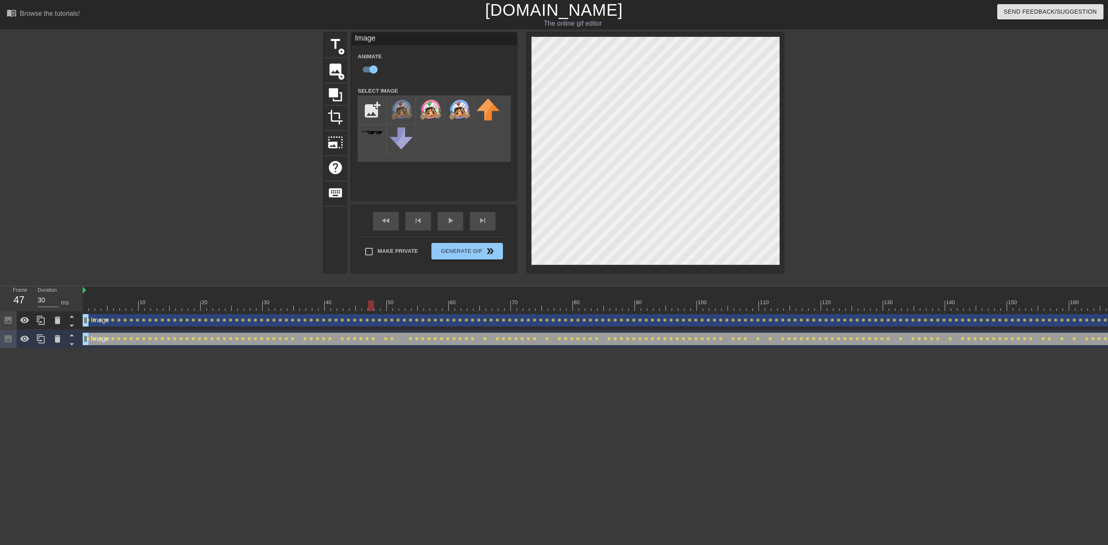
click at [402, 299] on div at bounding box center [402, 299] width 6 height 10
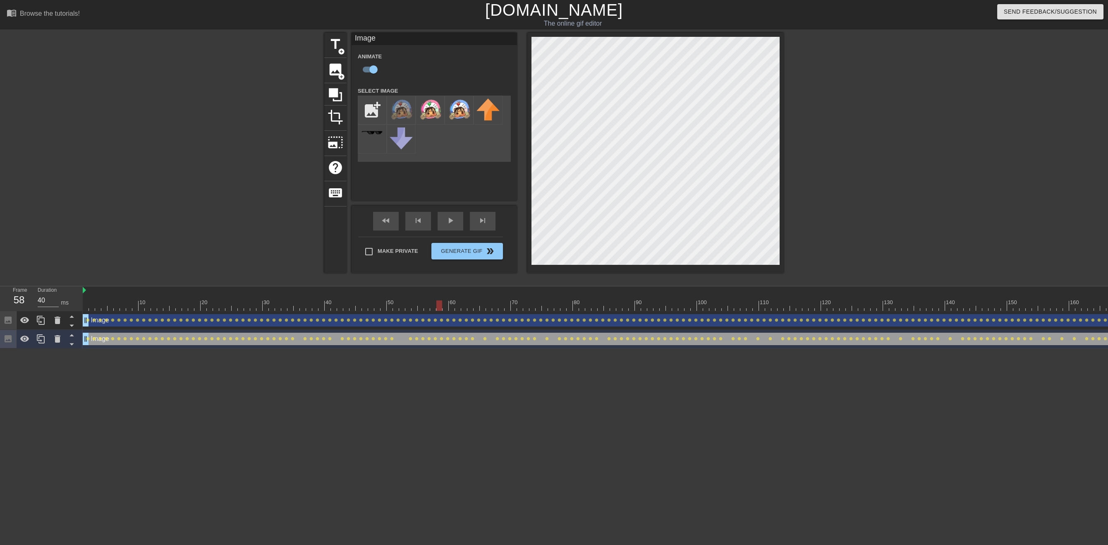
click at [492, 298] on div at bounding box center [495, 299] width 6 height 10
click at [507, 299] on div at bounding box center [506, 302] width 2 height 8
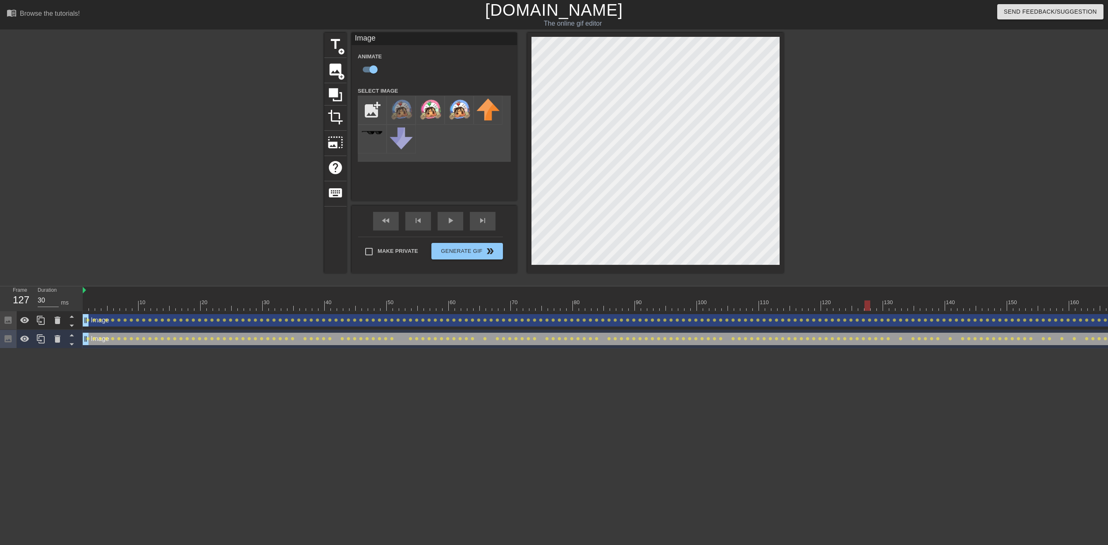
click at [772, 298] on div at bounding box center [917, 299] width 6 height 10
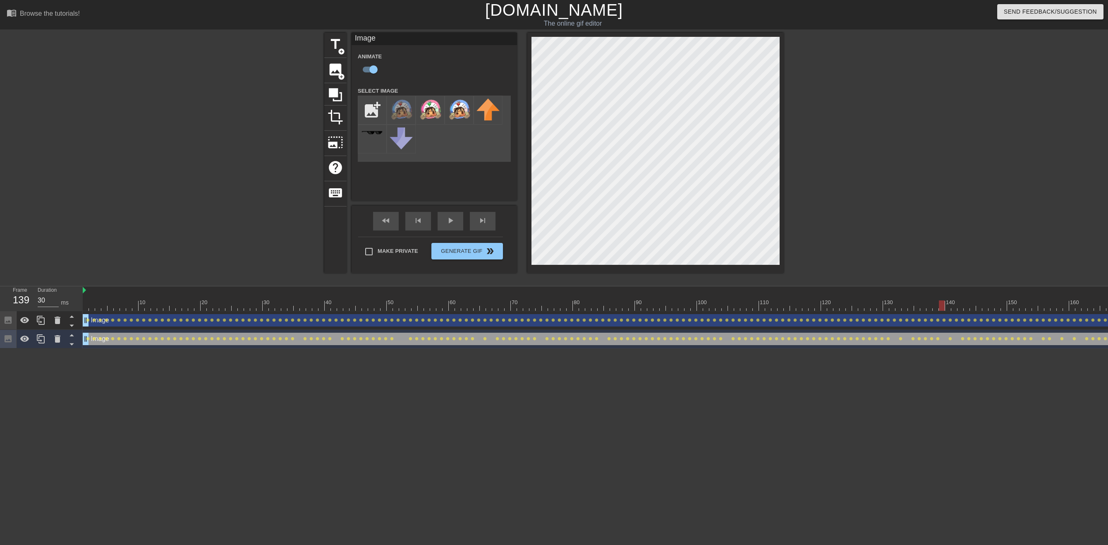
click at [772, 300] on div at bounding box center [985, 299] width 6 height 10
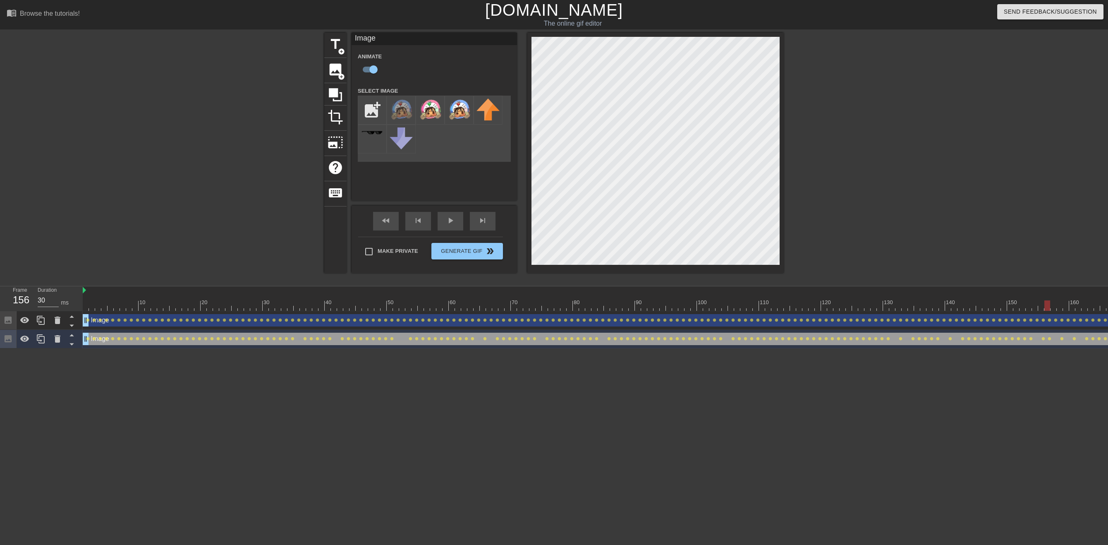
click at [443, 216] on div "play_arrow" at bounding box center [450, 221] width 26 height 19
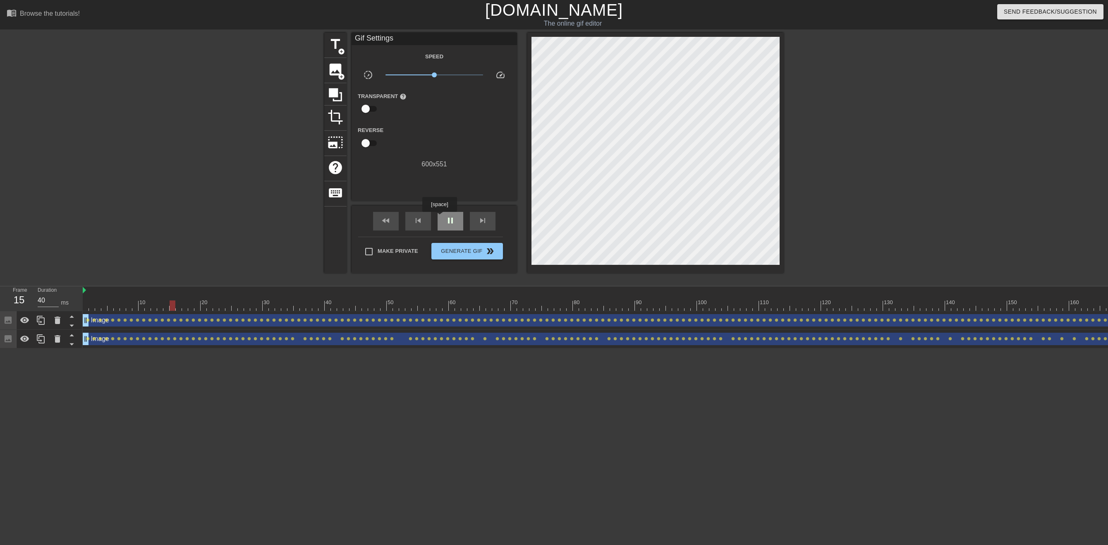
click at [439, 217] on div "pause" at bounding box center [450, 221] width 26 height 19
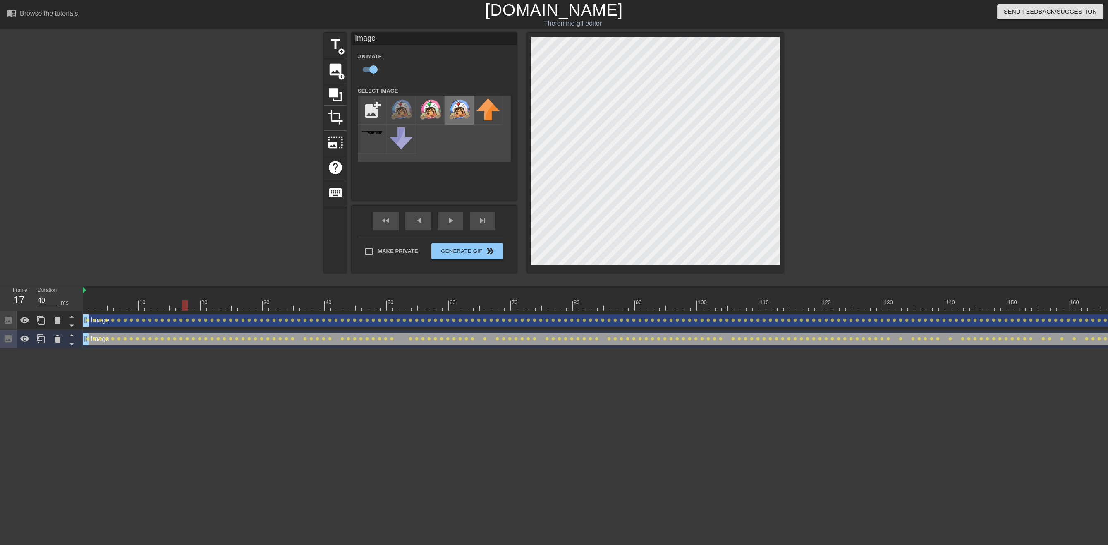
click at [453, 108] on img at bounding box center [458, 109] width 23 height 23
click at [390, 218] on span "fast_rewind" at bounding box center [386, 220] width 10 height 10
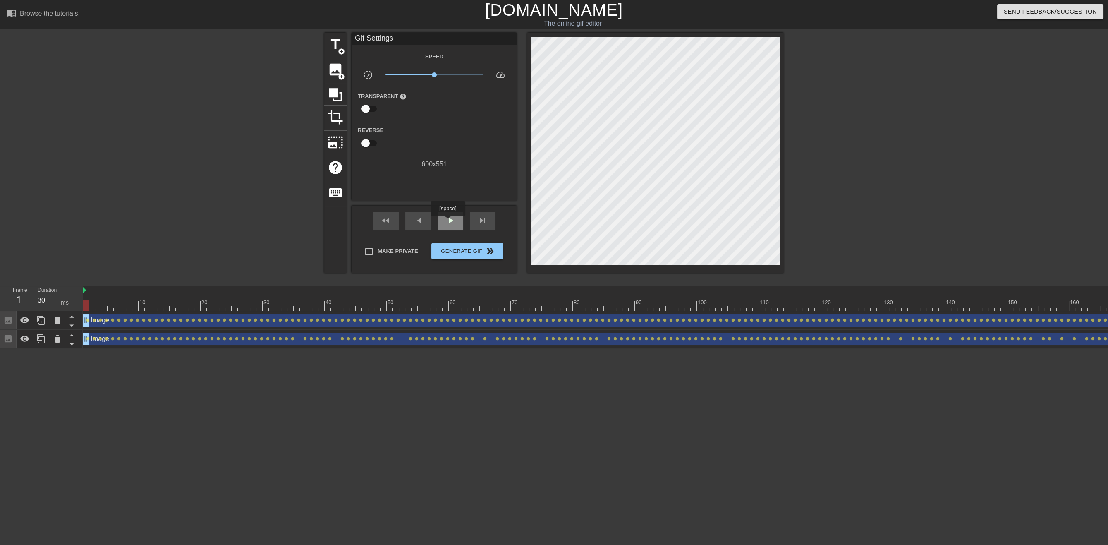
click at [452, 226] on div "play_arrow" at bounding box center [450, 221] width 26 height 19
type input "30"
click at [449, 251] on span "Generate Gif double_arrow" at bounding box center [467, 251] width 65 height 10
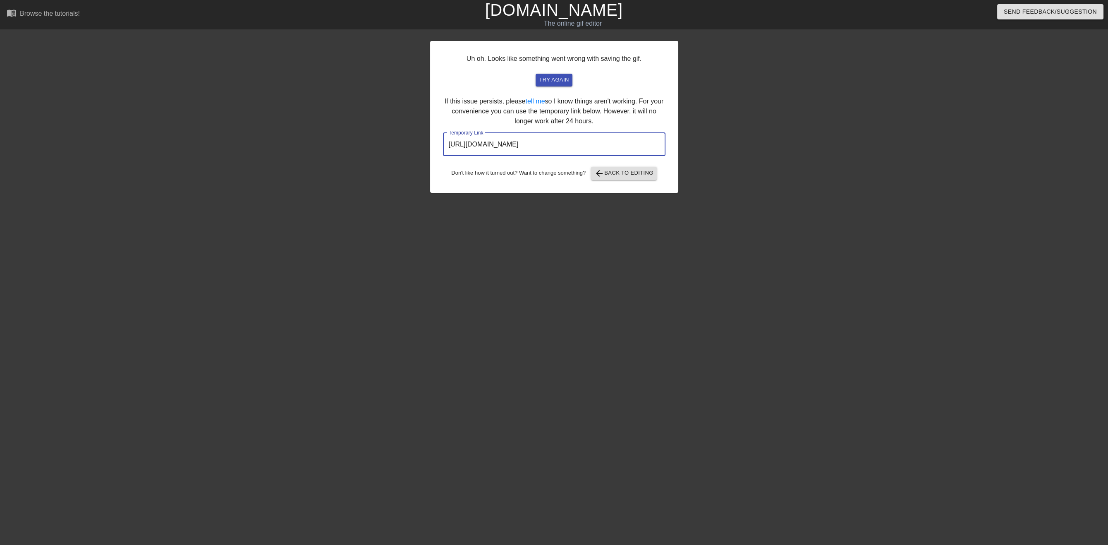
drag, startPoint x: 637, startPoint y: 153, endPoint x: 331, endPoint y: 147, distance: 306.5
click at [443, 147] on input "[URL][DOMAIN_NAME]" at bounding box center [554, 144] width 222 height 23
